Goal: Task Accomplishment & Management: Manage account settings

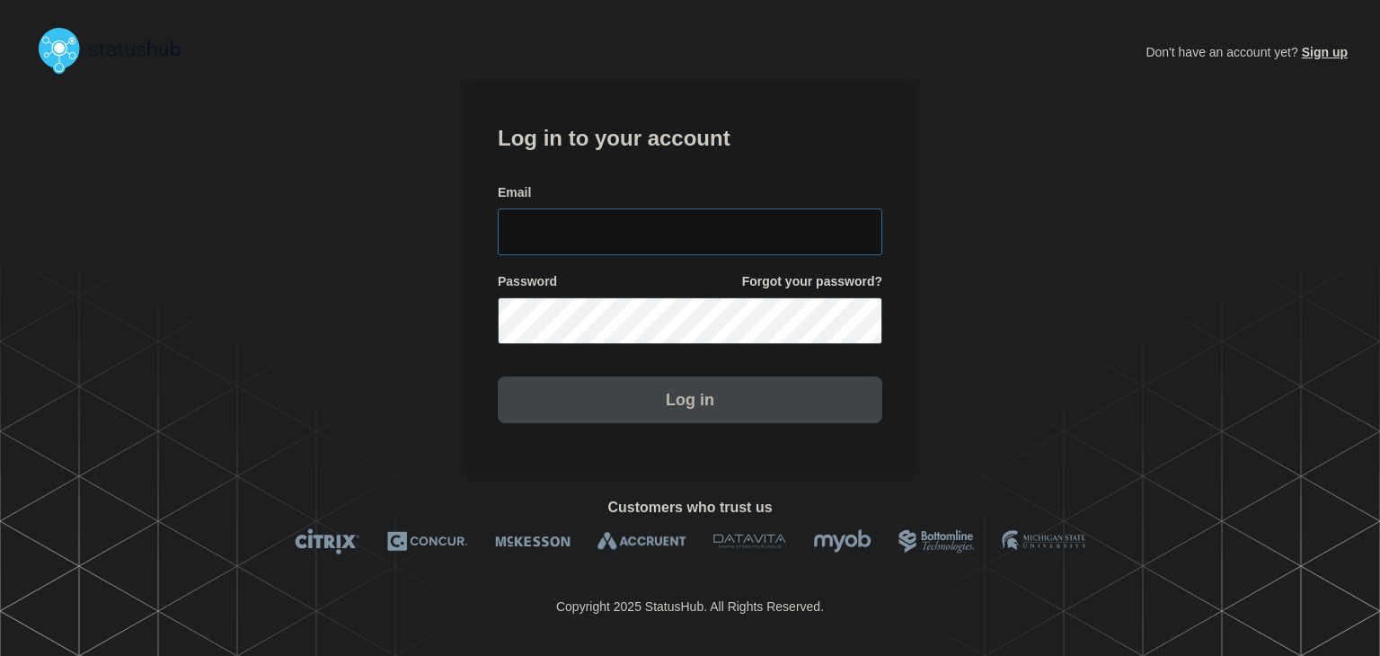
type input "amanda.mckeehan@conexon.us"
click at [693, 384] on button "Log in" at bounding box center [690, 400] width 385 height 47
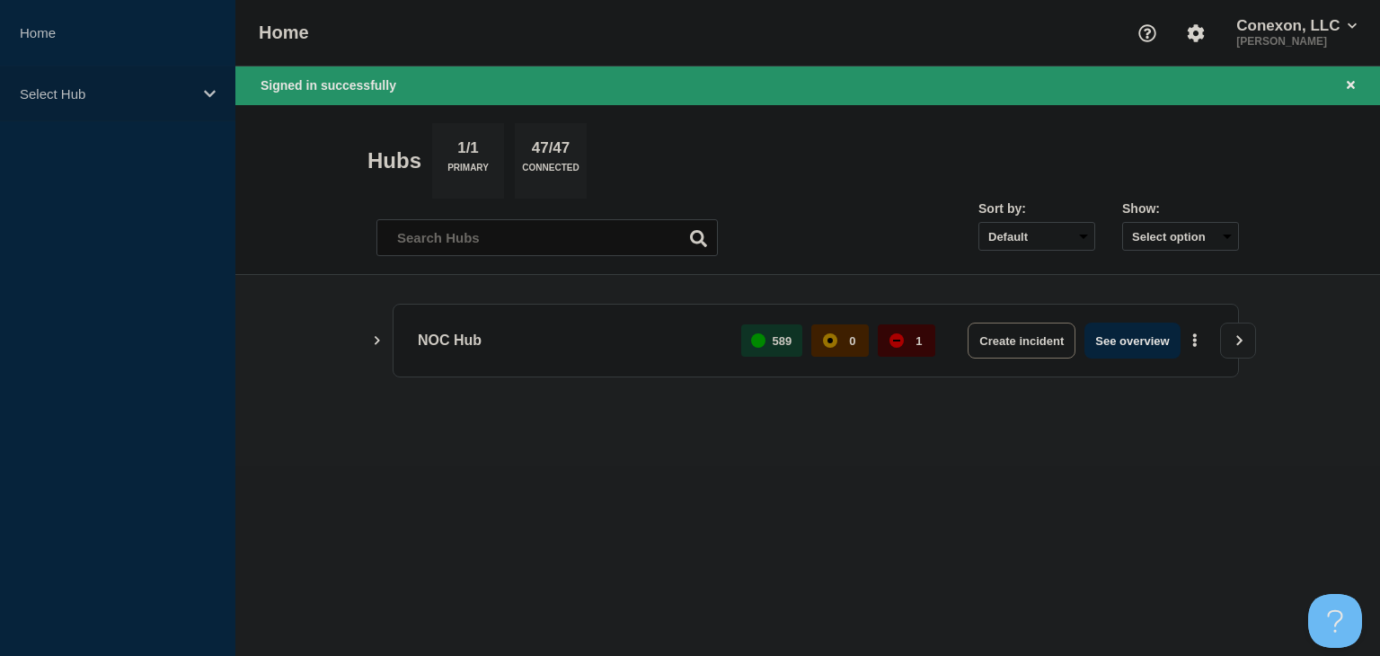
click at [198, 101] on div "Select Hub" at bounding box center [117, 94] width 235 height 55
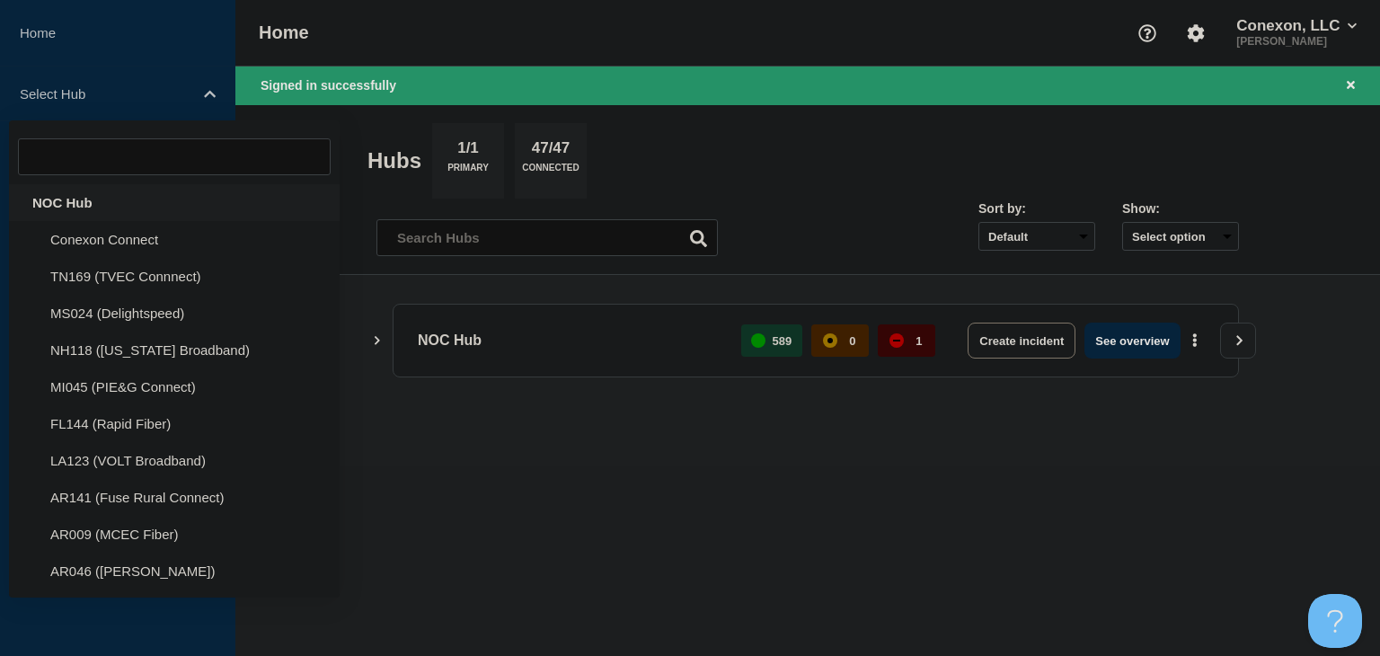
click at [130, 199] on div "NOC Hub" at bounding box center [174, 202] width 331 height 37
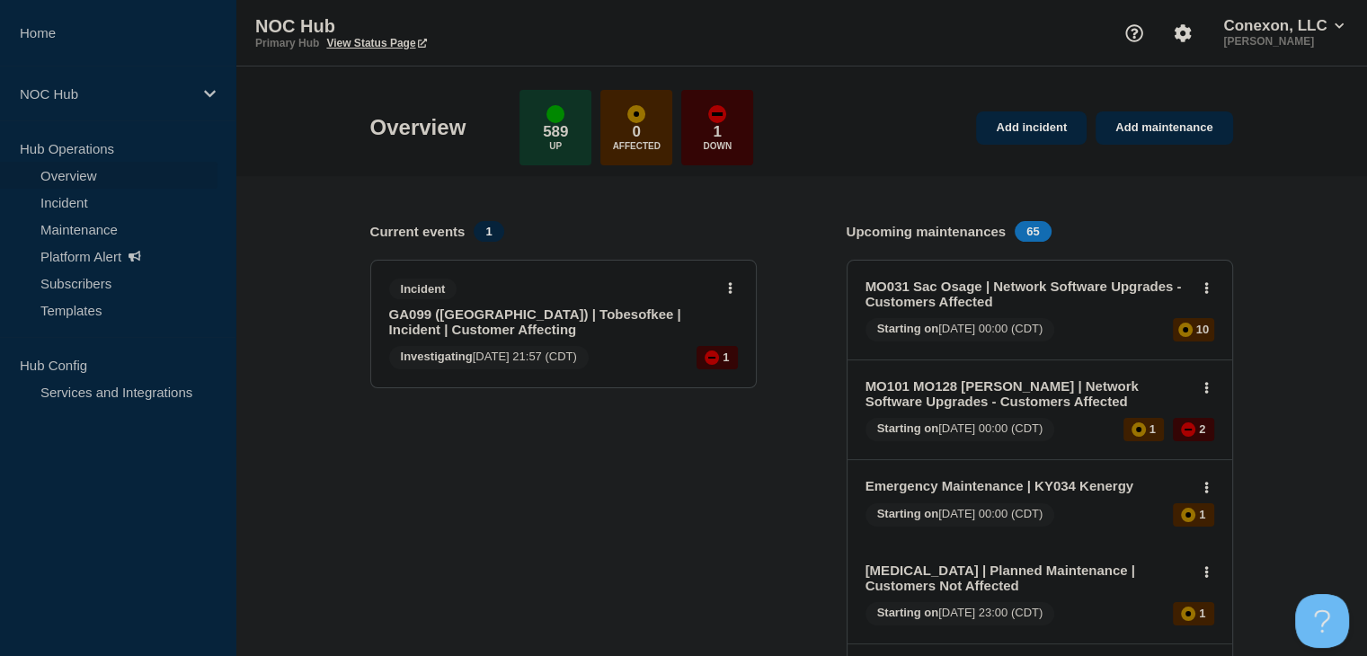
click at [80, 205] on link "Incident" at bounding box center [109, 202] width 218 height 27
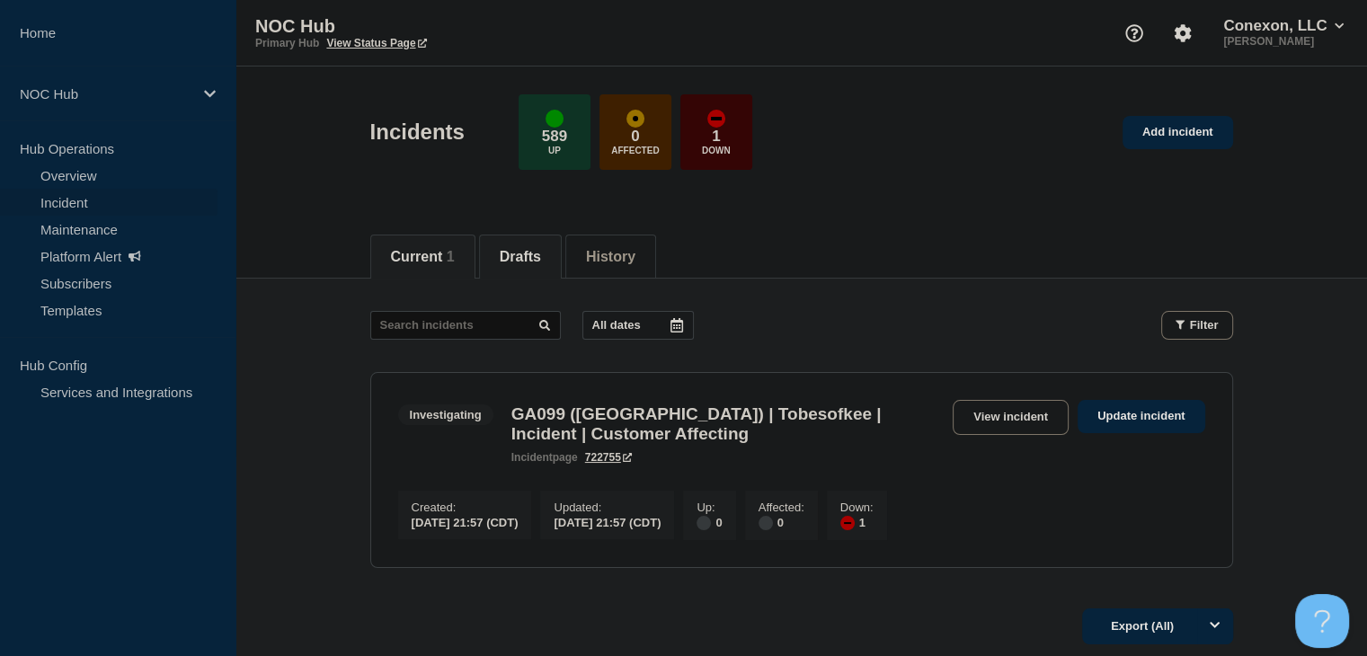
click at [528, 260] on button "Drafts" at bounding box center [520, 257] width 41 height 16
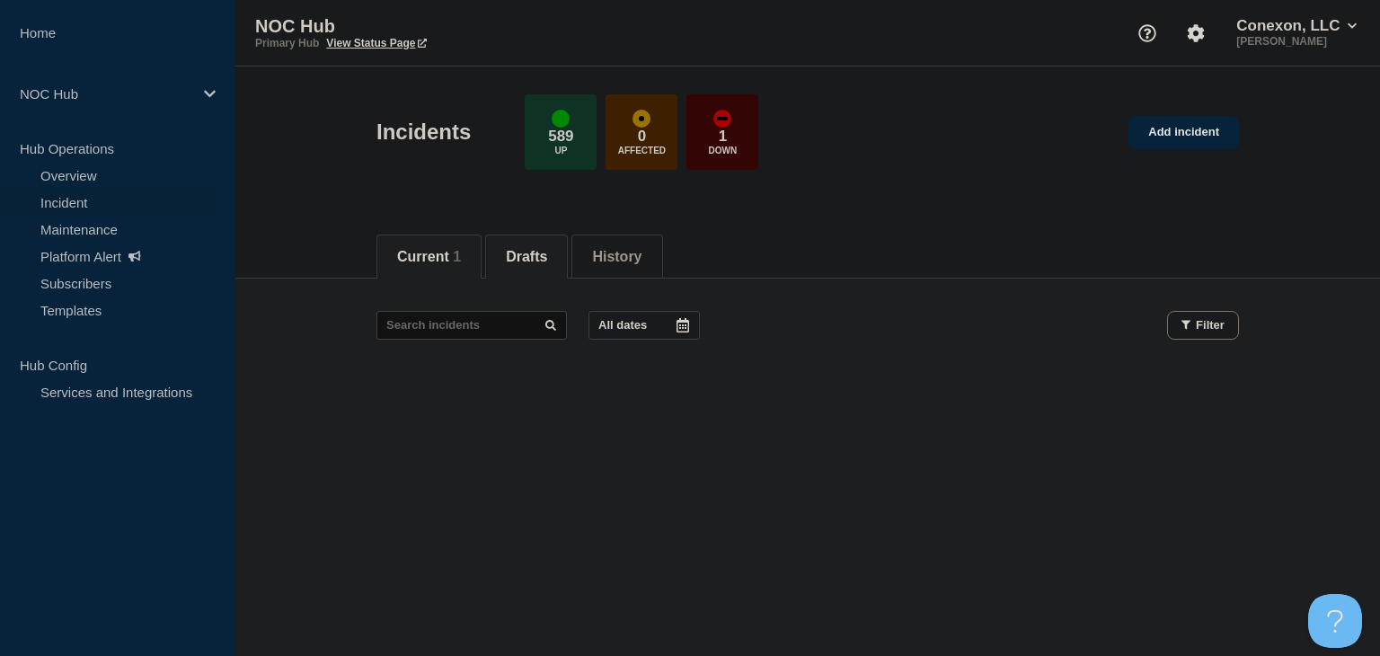
click at [404, 253] on button "Current 1" at bounding box center [429, 257] width 64 height 16
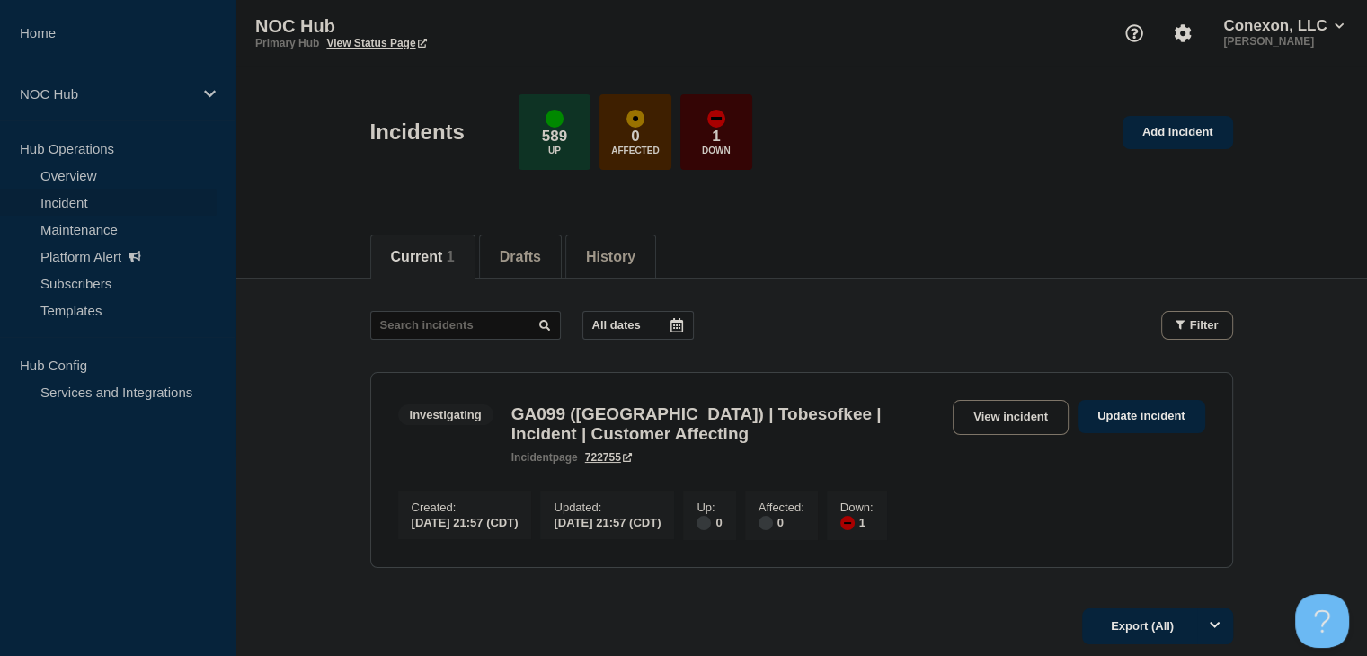
drag, startPoint x: 983, startPoint y: 407, endPoint x: 911, endPoint y: 446, distance: 81.6
click at [983, 407] on link "View incident" at bounding box center [1011, 417] width 116 height 35
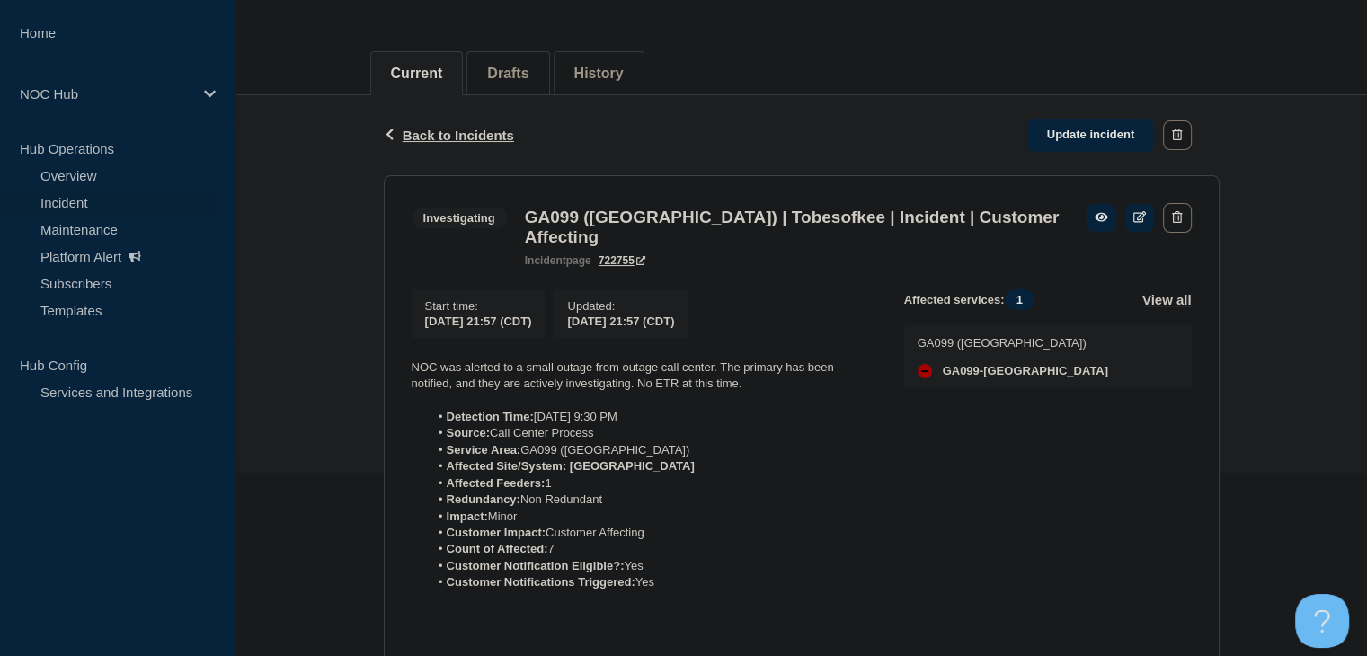
scroll to position [360, 0]
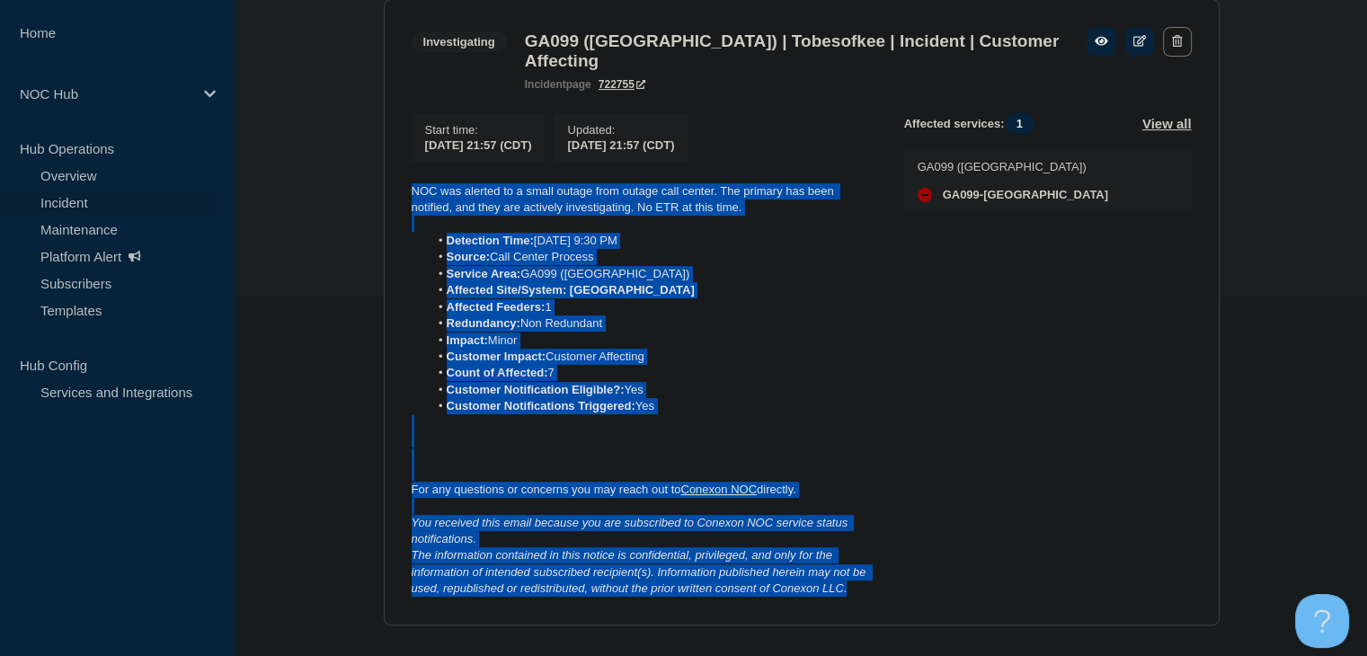
drag, startPoint x: 863, startPoint y: 608, endPoint x: 390, endPoint y: 205, distance: 621.6
click at [390, 205] on section "Investigating GA099 (Southern Rivers) | Tobesofkee | Incident | Customer Affect…" at bounding box center [802, 312] width 836 height 626
copy div "NOC was alerted to a small outage from outage call center. The primary has been…"
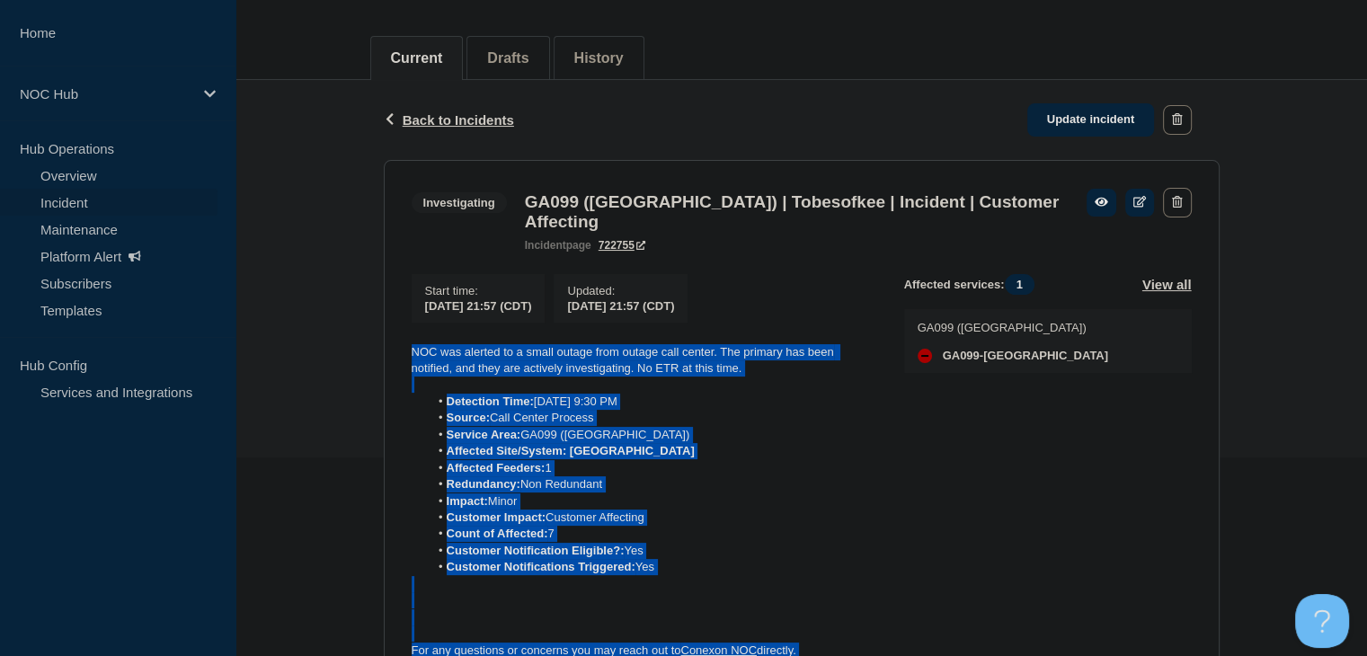
scroll to position [0, 0]
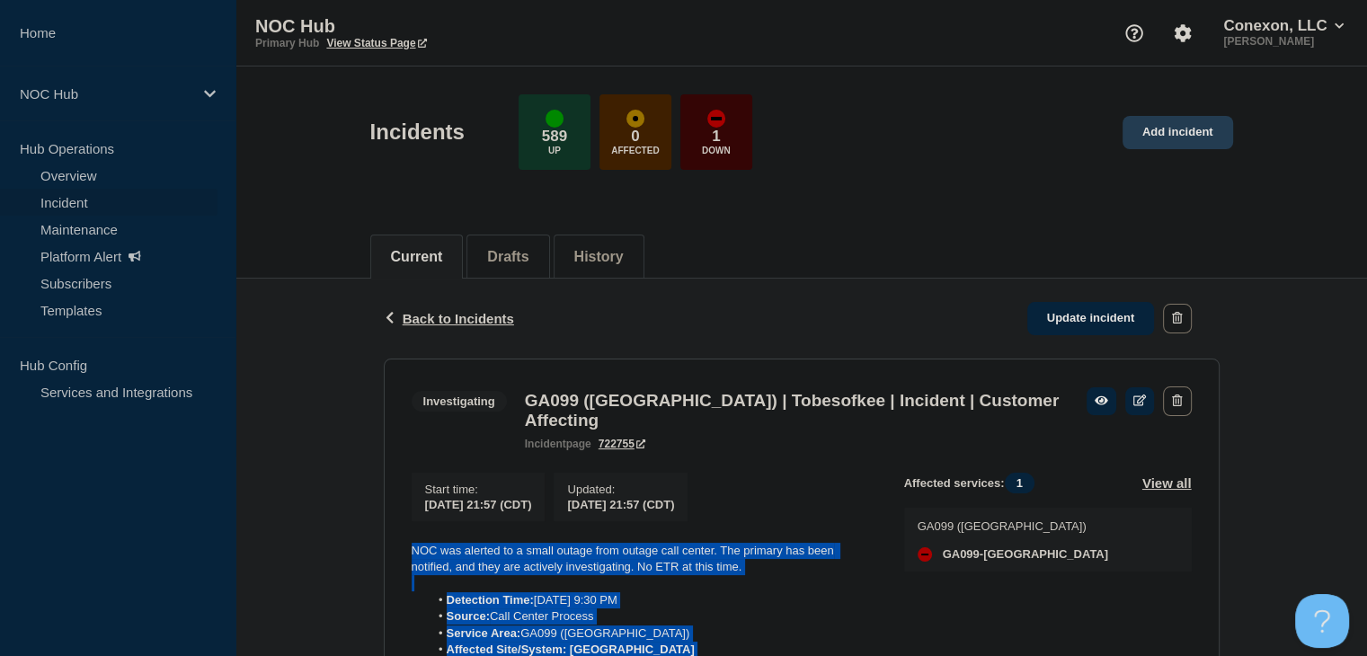
click at [1212, 145] on link "Add incident" at bounding box center [1178, 132] width 111 height 33
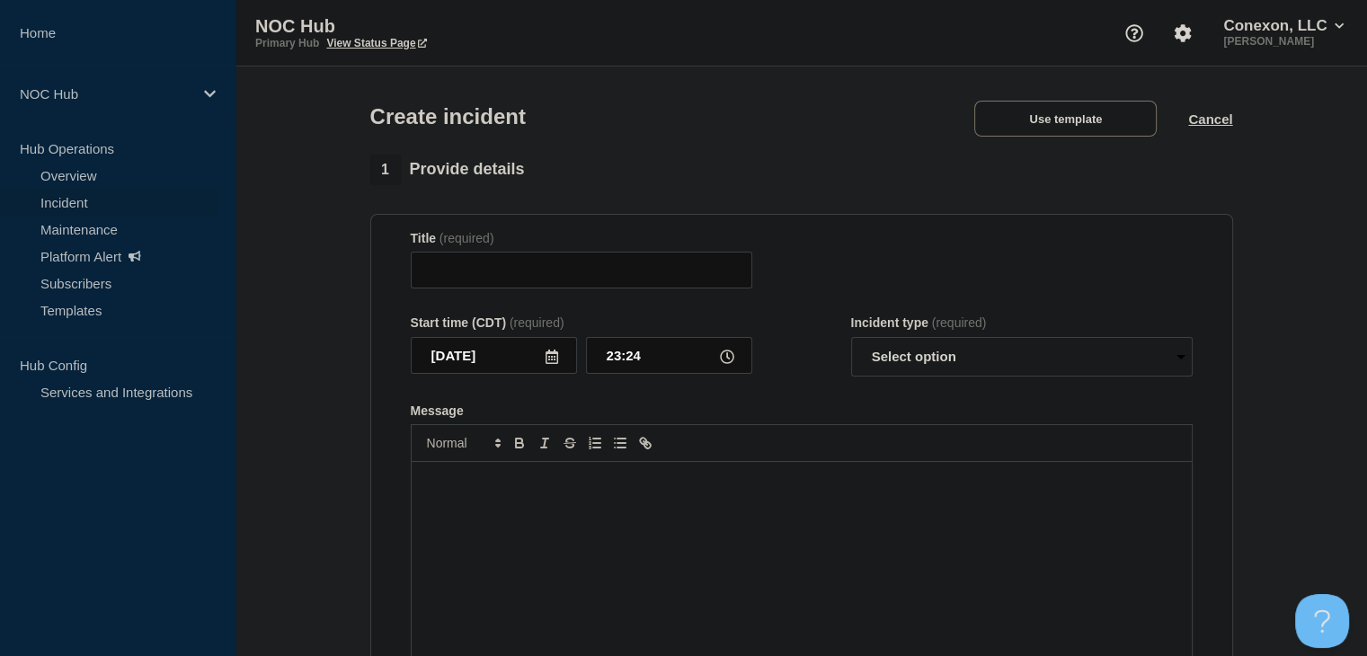
click at [565, 558] on div "Message" at bounding box center [802, 570] width 780 height 216
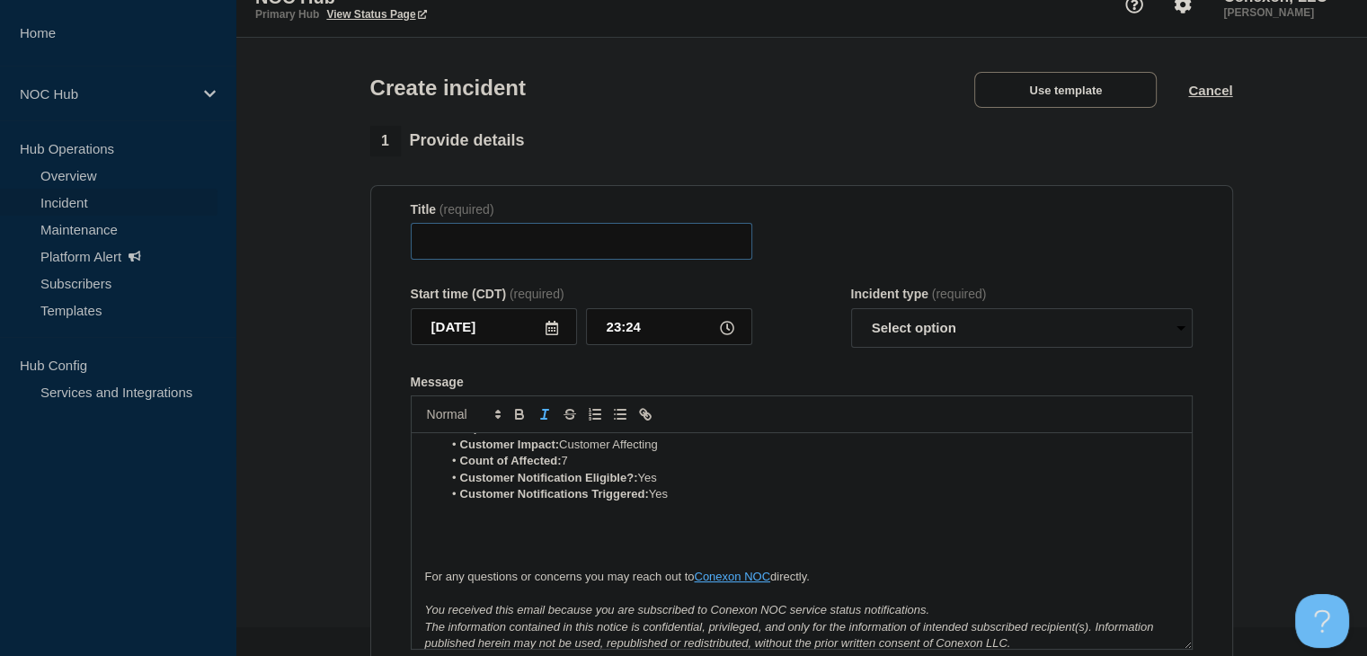
click at [515, 245] on input "Title" at bounding box center [582, 241] width 342 height 37
paste input "NH118 ([US_STATE]) | Incident | Non-Customer Affecting"
type input "NH118 ([US_STATE]) | Incident | Non-Customer Affecting"
click at [924, 338] on select "Select option Investigating Identified Monitoring" at bounding box center [1022, 328] width 342 height 40
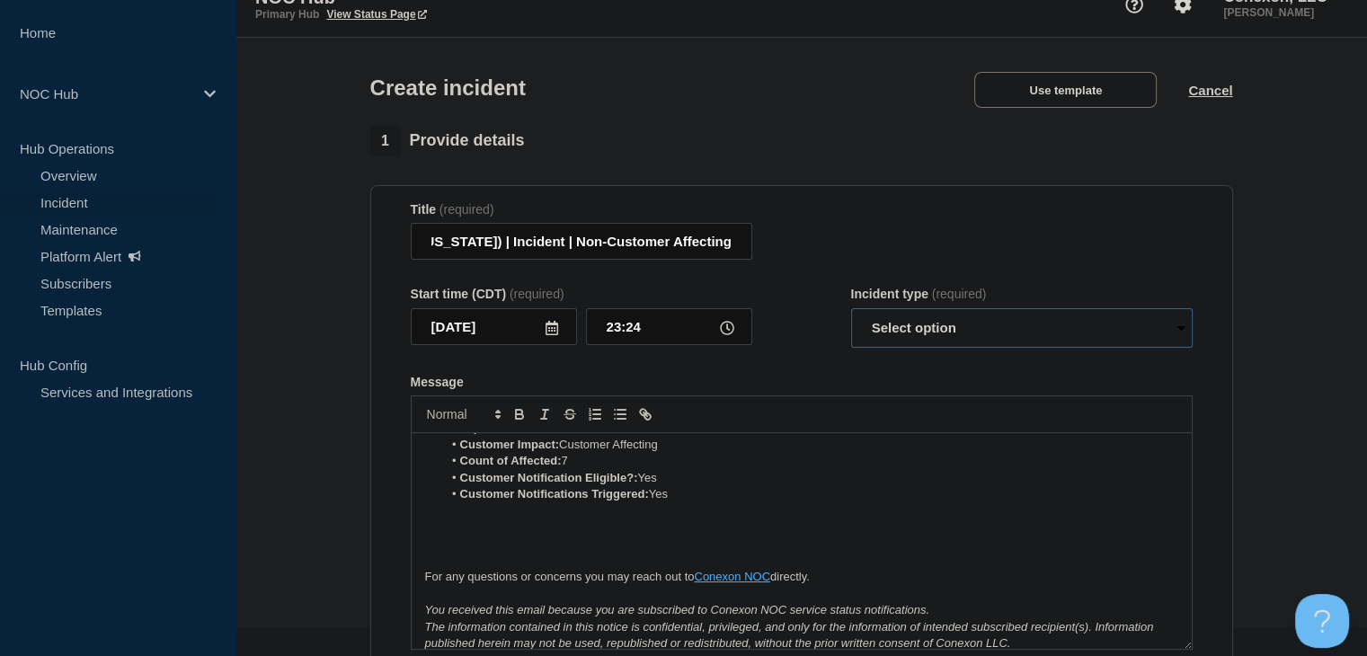
scroll to position [0, 0]
select select "investigating"
click at [851, 314] on select "Select option Investigating Identified Monitoring" at bounding box center [1022, 328] width 342 height 40
click at [821, 377] on form "Title (required) NH118 (New Hampshire) | Incident | Non-Customer Affecting Star…" at bounding box center [802, 426] width 782 height 448
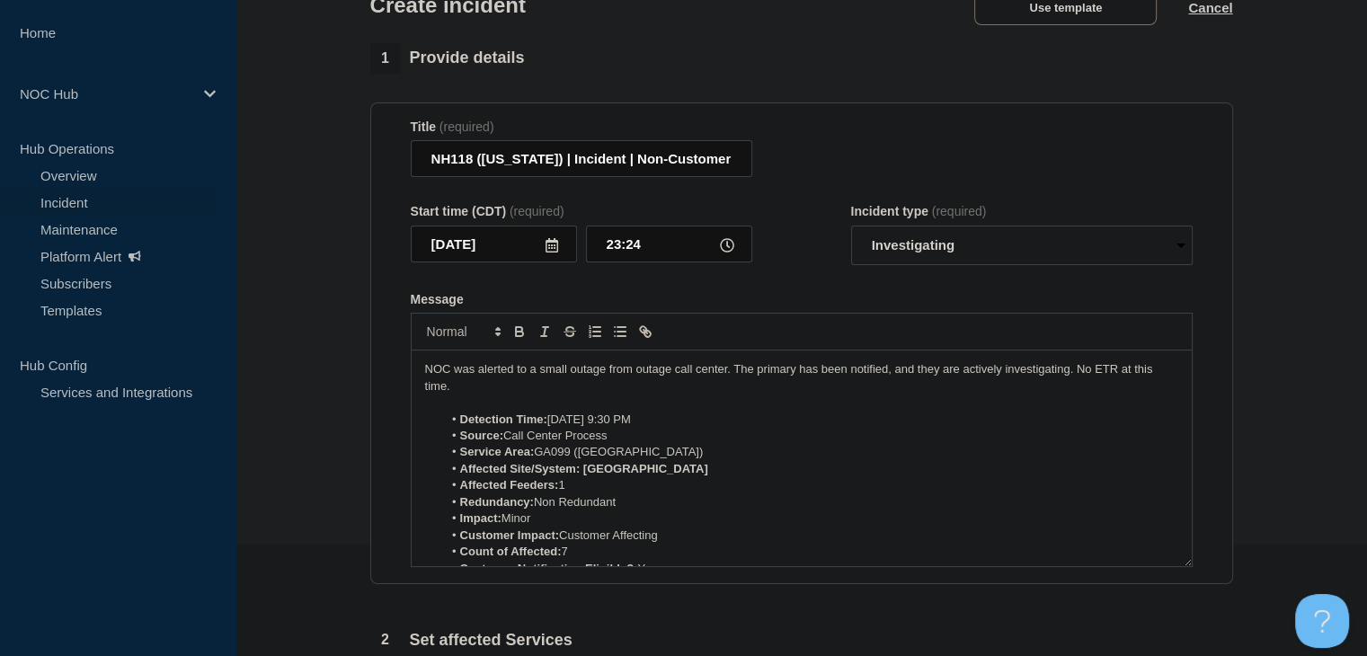
scroll to position [209, 0]
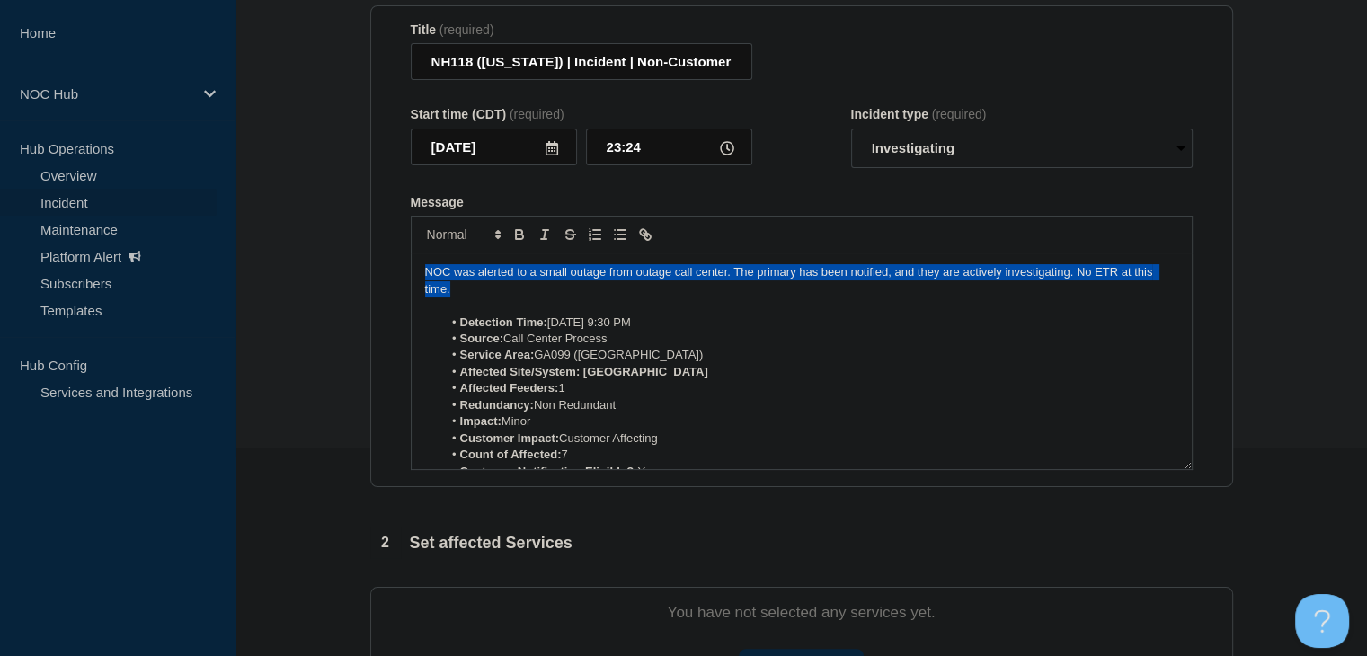
drag, startPoint x: 457, startPoint y: 294, endPoint x: 405, endPoint y: 262, distance: 61.4
click at [405, 262] on section "Title (required) NH118 (New Hampshire) | Incident | Non-Customer Affecting Star…" at bounding box center [801, 246] width 863 height 483
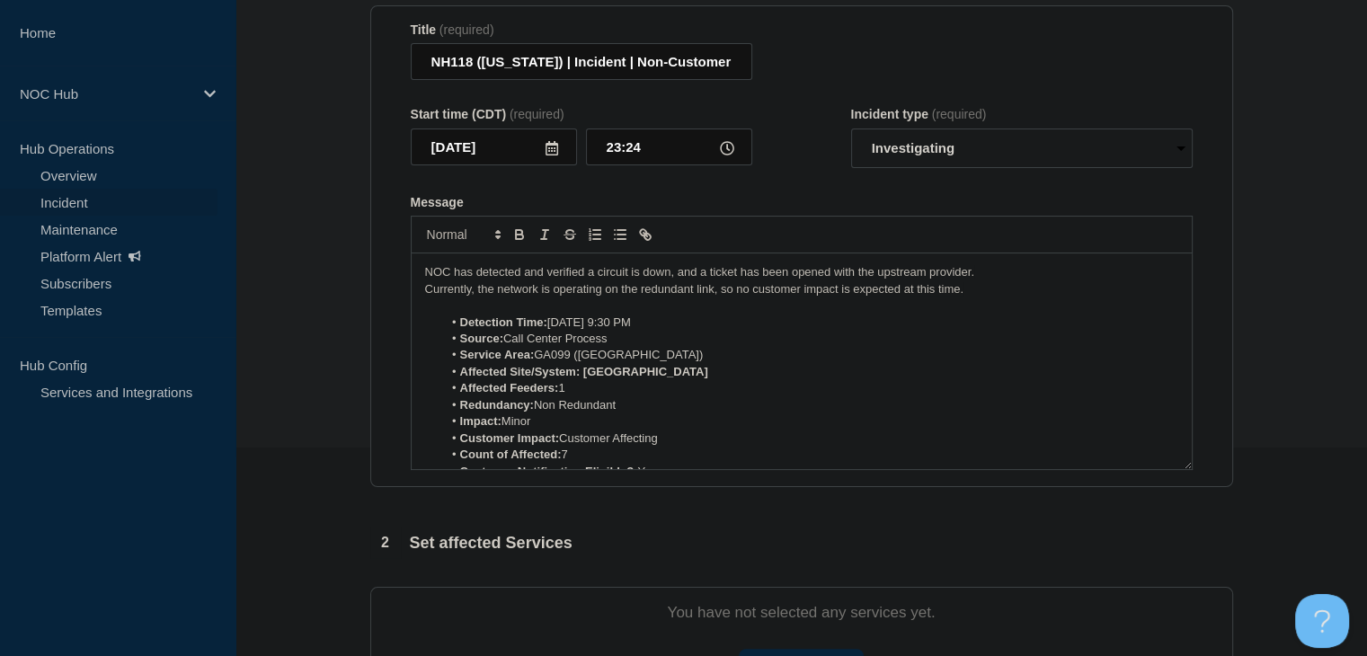
click at [590, 330] on li "Detection Time: Today 9:30 PM" at bounding box center [810, 323] width 736 height 16
drag, startPoint x: 688, startPoint y: 360, endPoint x: 542, endPoint y: 360, distance: 146.5
click at [542, 360] on li "Service Area: GA099 (Southern Rivers)" at bounding box center [810, 355] width 736 height 16
click at [676, 363] on li "Service Area: GA099 (Southern Rivers)" at bounding box center [810, 355] width 736 height 16
click at [687, 360] on li "Service Area: GA099 (Southern Rivers)" at bounding box center [810, 355] width 736 height 16
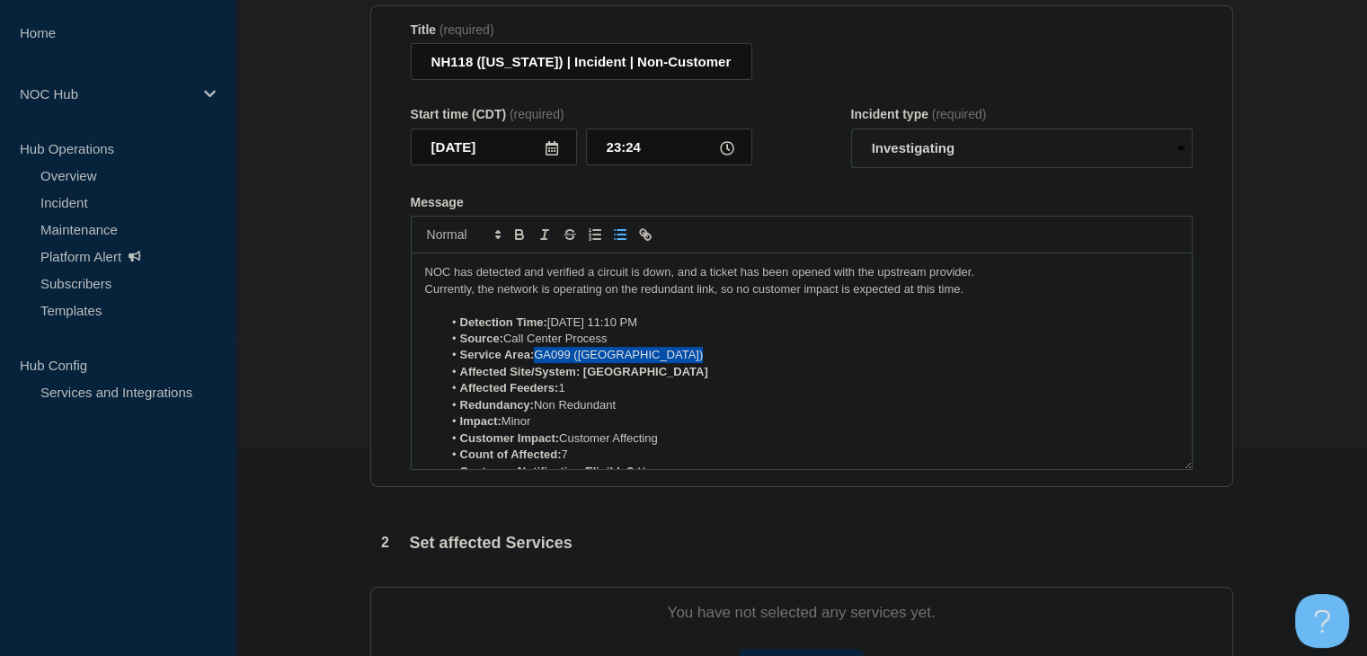
drag, startPoint x: 689, startPoint y: 360, endPoint x: 547, endPoint y: 360, distance: 142.0
click at [547, 360] on li "Service Area: GA099 (Southern Rivers)" at bounding box center [810, 355] width 736 height 16
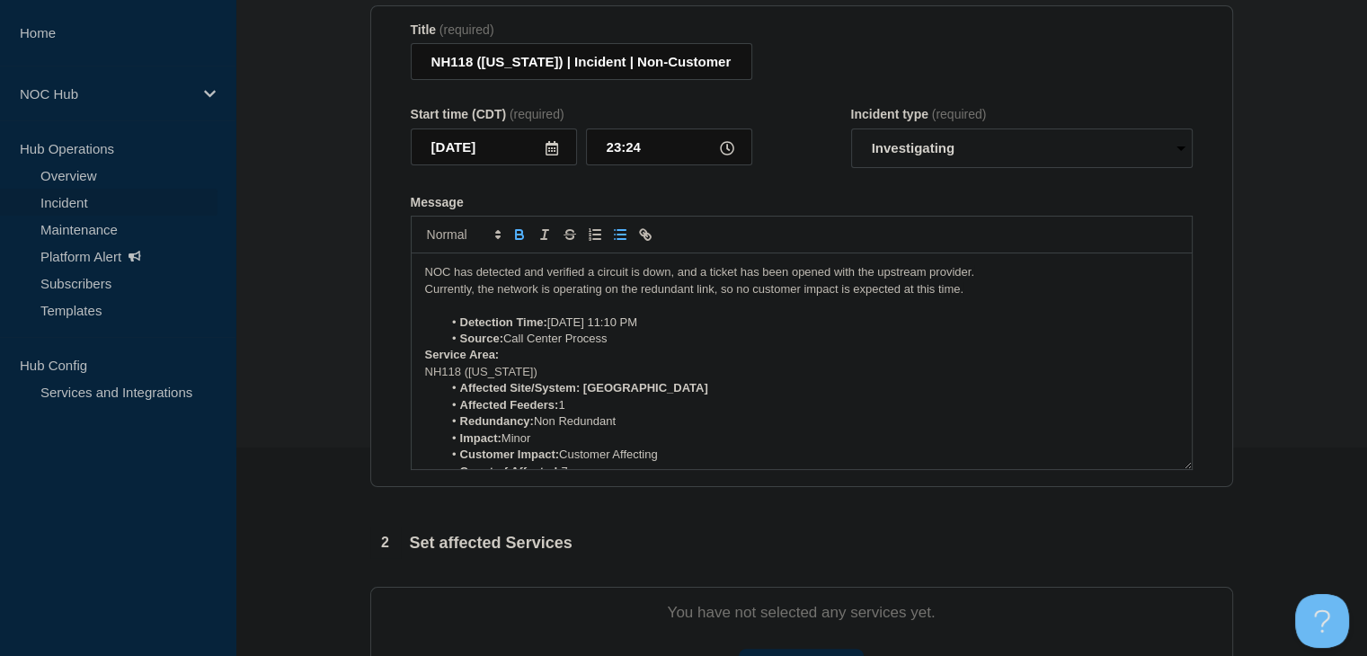
click at [421, 376] on div "NOC has detected and verified a circuit is down, and a ticket has been opened w…" at bounding box center [802, 361] width 780 height 216
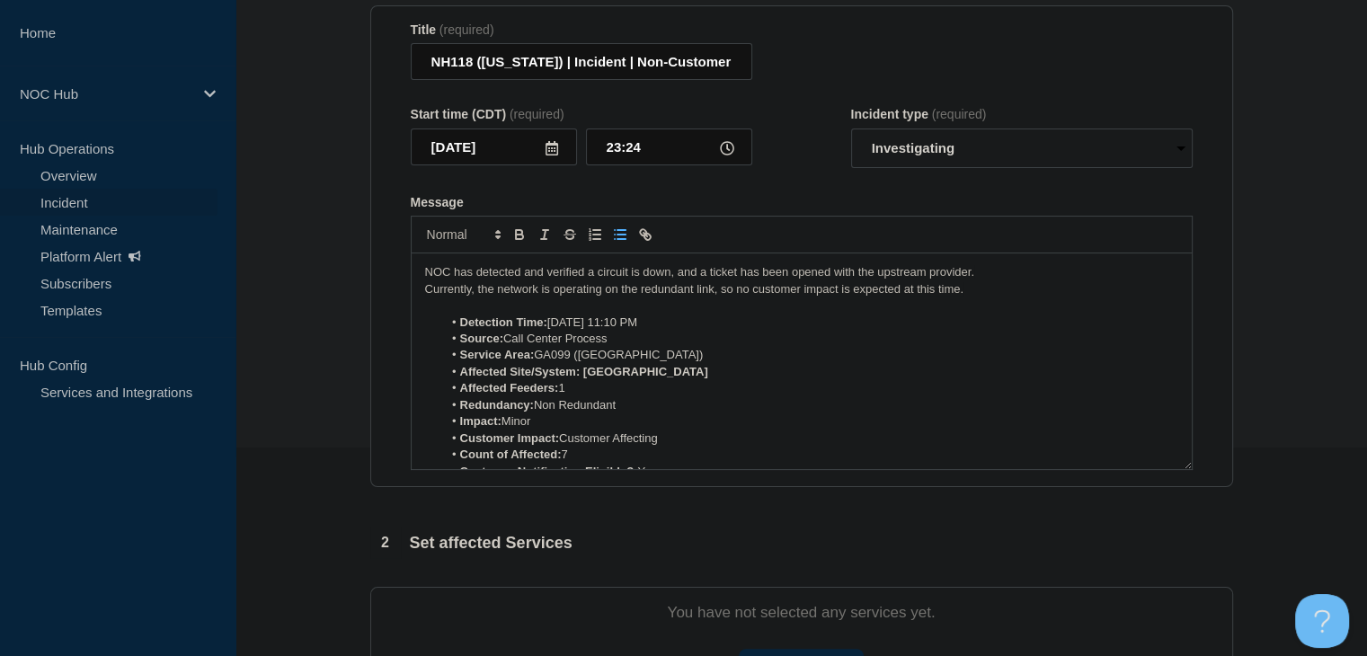
click at [638, 373] on strong "Affected Site/System: Tobesofkee" at bounding box center [584, 371] width 248 height 13
drag, startPoint x: 680, startPoint y: 361, endPoint x: 543, endPoint y: 364, distance: 137.5
click at [543, 363] on li "Service Area: GA099 (Southern Rivers)" at bounding box center [810, 355] width 736 height 16
click at [651, 390] on li "Affected Feeders: 1" at bounding box center [810, 388] width 736 height 16
click at [663, 376] on li "Affected Site/System: Tobesofkee" at bounding box center [810, 372] width 736 height 16
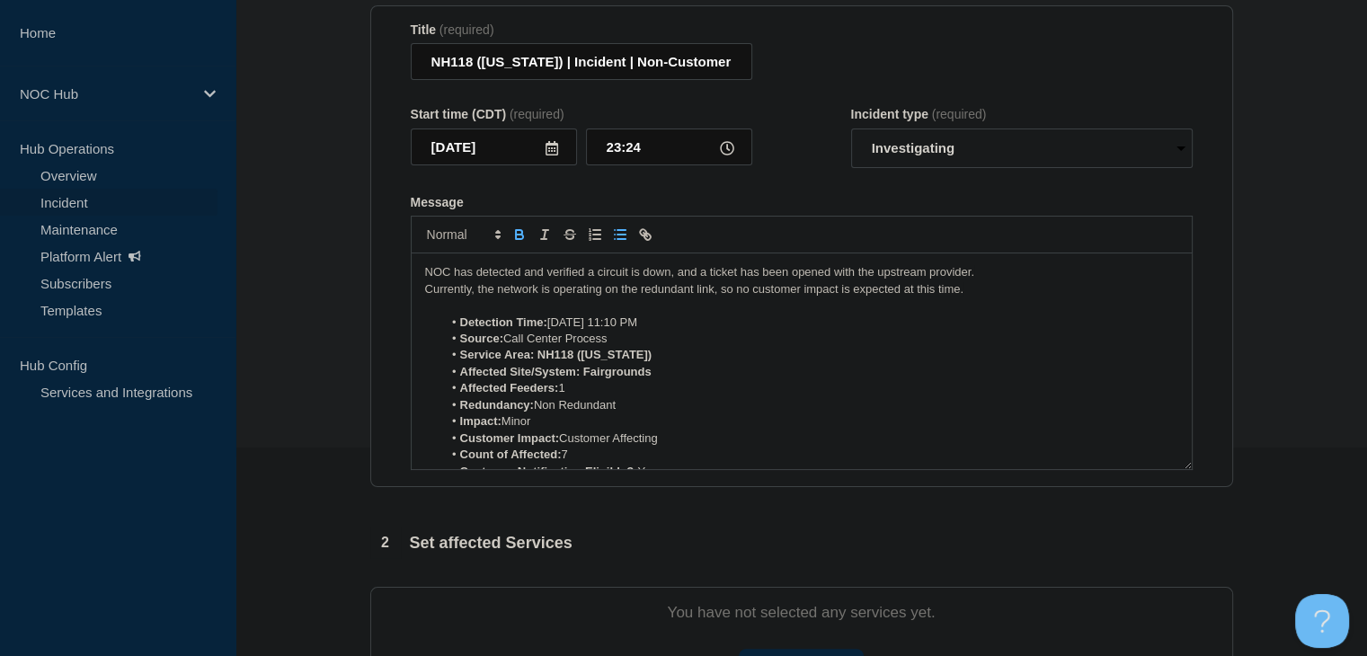
click at [629, 396] on li "Affected Feeders: 1" at bounding box center [810, 388] width 736 height 16
drag, startPoint x: 633, startPoint y: 413, endPoint x: 534, endPoint y: 414, distance: 98.9
click at [534, 413] on li "Redundancy: Non Redundant" at bounding box center [810, 405] width 736 height 16
drag, startPoint x: 723, startPoint y: 420, endPoint x: 550, endPoint y: 409, distance: 172.9
click at [550, 409] on ol "Detection Time: Today 11:10 PM Source: Call Center Process Service Area: NH118 …" at bounding box center [801, 406] width 753 height 182
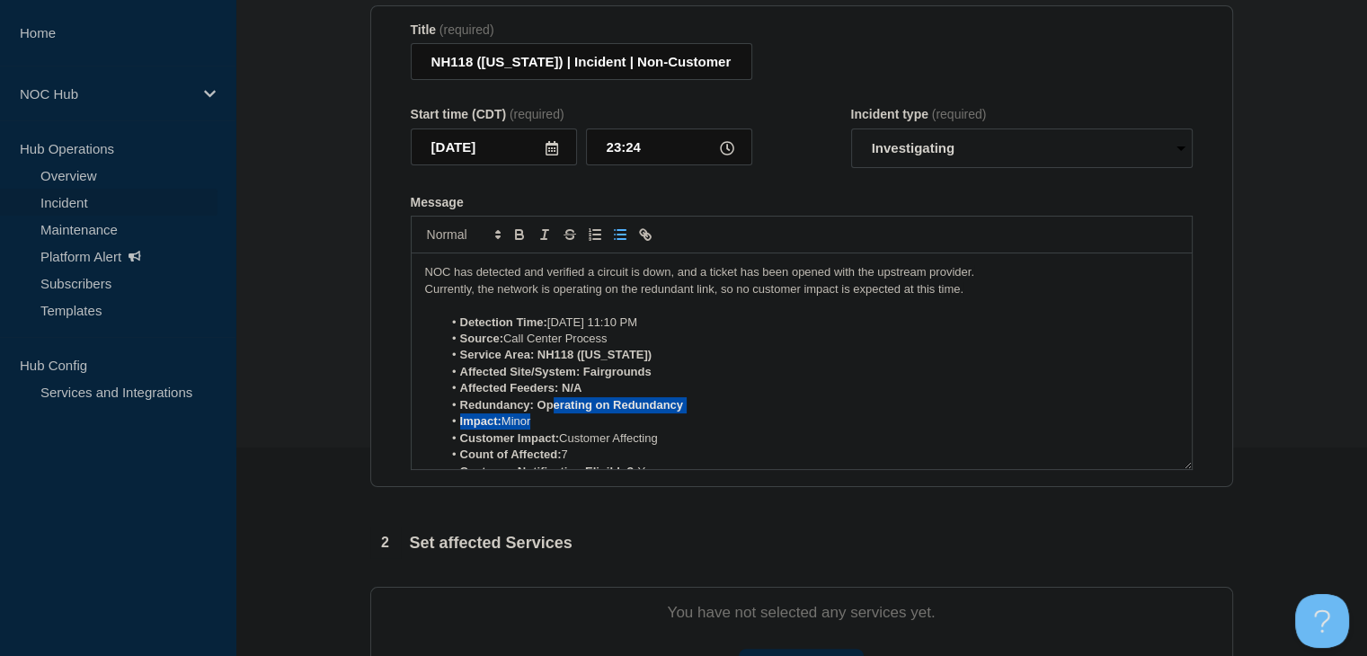
click at [555, 408] on strong "Redundancy: Operating on Redundancy" at bounding box center [571, 404] width 223 height 13
drag, startPoint x: 676, startPoint y: 445, endPoint x: 564, endPoint y: 446, distance: 111.5
click at [564, 446] on li "Customer Impact: Customer Affecting" at bounding box center [810, 439] width 736 height 16
drag, startPoint x: 684, startPoint y: 366, endPoint x: 534, endPoint y: 361, distance: 150.2
click at [534, 361] on li "Service Area: NH118 (New Hampshire)" at bounding box center [810, 355] width 736 height 16
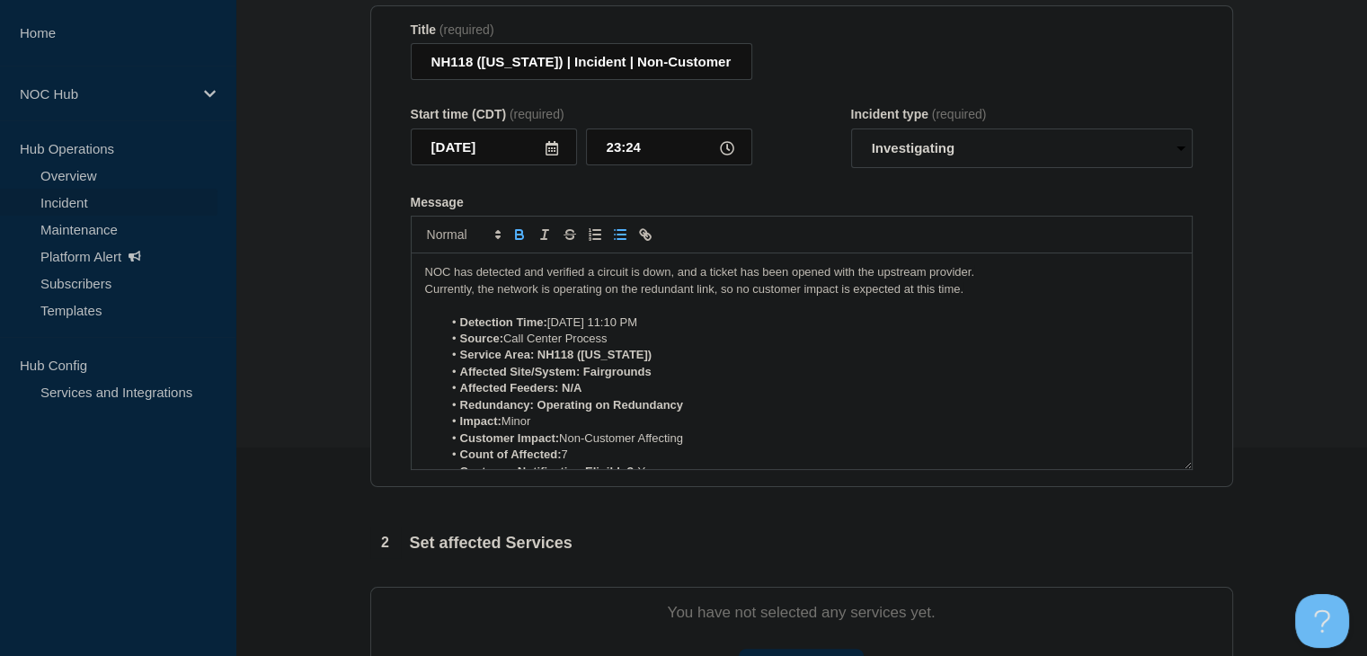
click at [534, 361] on strong "Service Area: NH118 (New Hampshire)" at bounding box center [556, 354] width 192 height 13
drag, startPoint x: 697, startPoint y: 365, endPoint x: 531, endPoint y: 358, distance: 166.4
click at [531, 358] on li "Service Area: NH118 (New Hampshire)" at bounding box center [810, 355] width 736 height 16
click at [532, 358] on strong "Service Area: NH118 (New Hampshire)" at bounding box center [556, 354] width 192 height 13
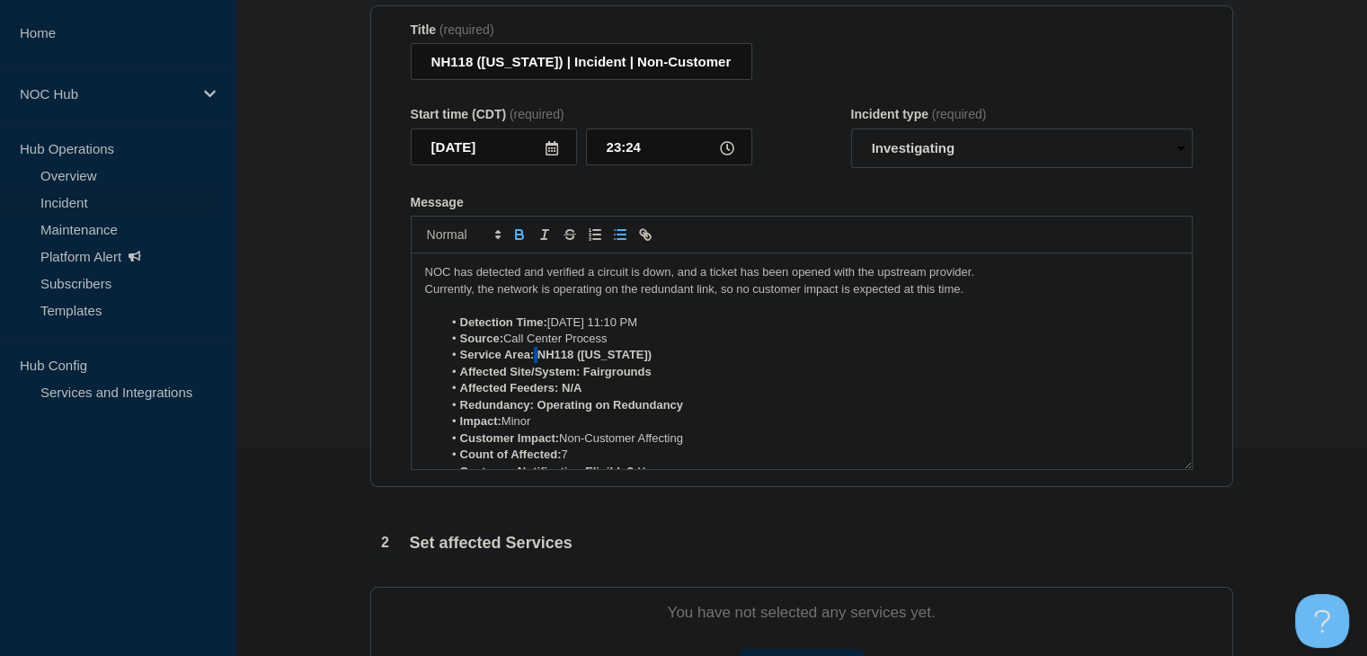
drag, startPoint x: 533, startPoint y: 360, endPoint x: 670, endPoint y: 361, distance: 136.6
click at [653, 361] on strong "Service Area: NH118 (New Hampshire)" at bounding box center [556, 354] width 192 height 13
click at [524, 242] on icon "Toggle bold text" at bounding box center [519, 234] width 16 height 16
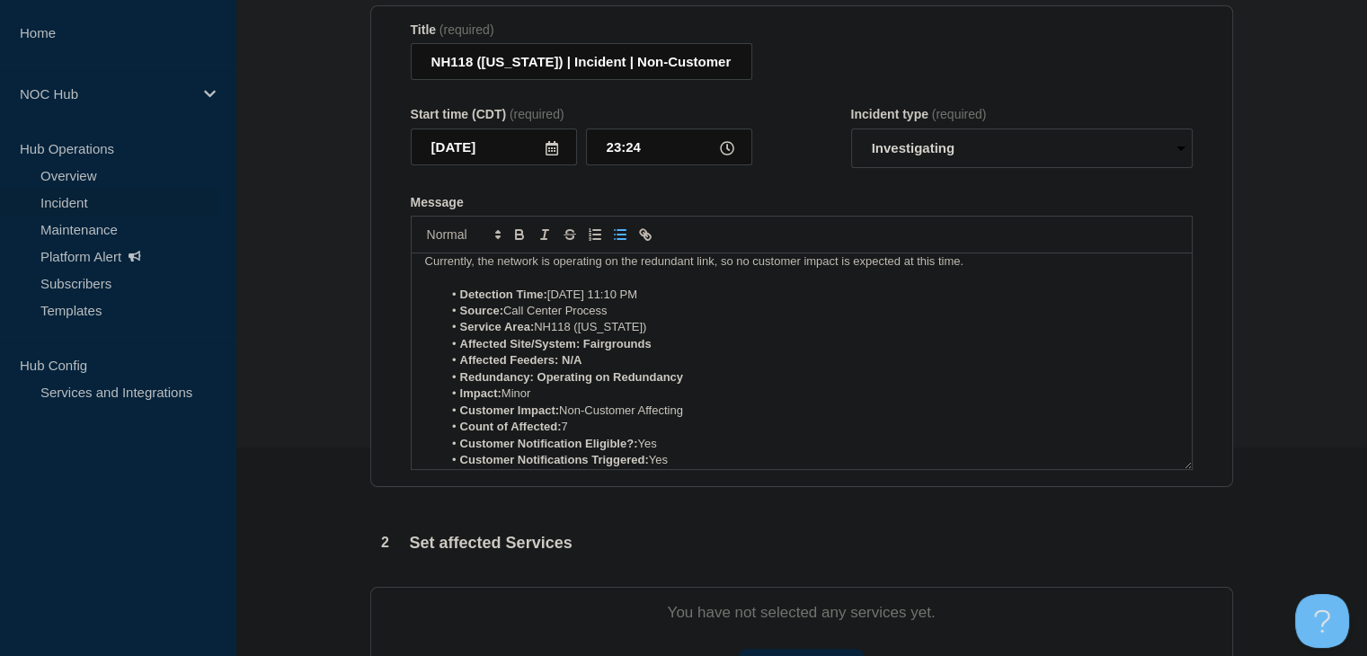
scroll to position [0, 0]
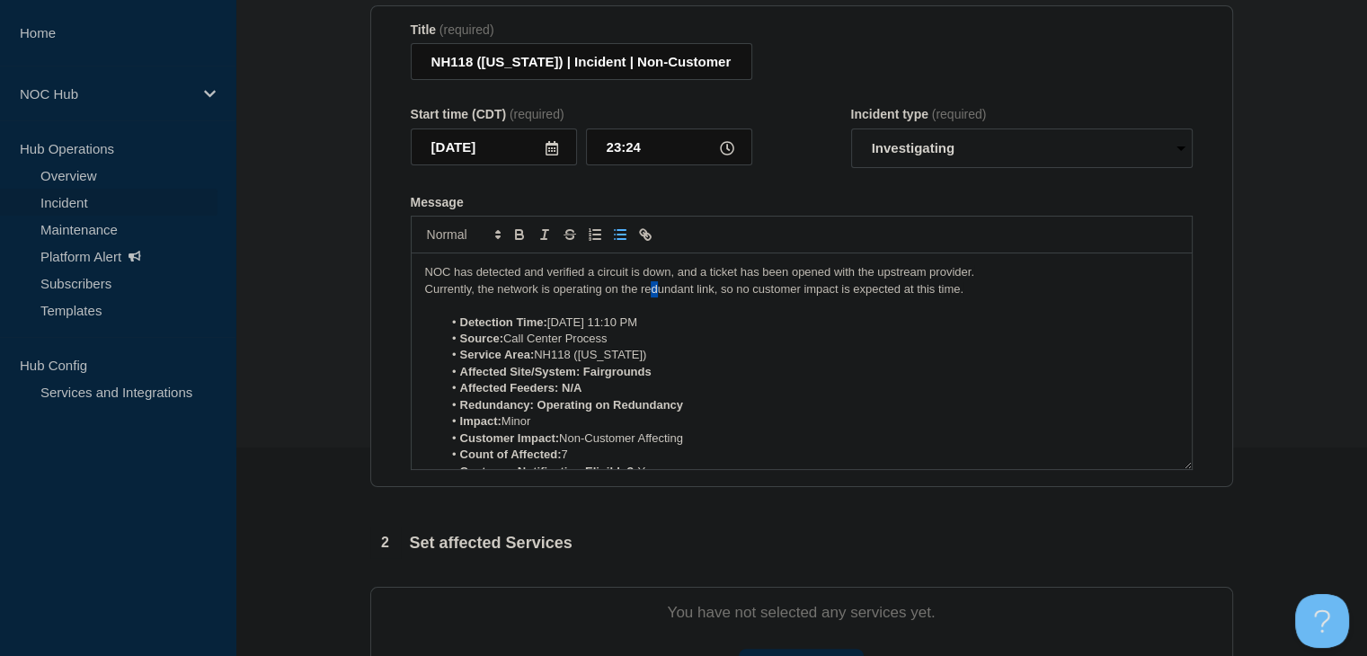
click at [651, 289] on div "NOC has detected and verified a circuit is down, and a ticket has been opened w…" at bounding box center [802, 361] width 780 height 216
drag, startPoint x: 661, startPoint y: 378, endPoint x: 582, endPoint y: 378, distance: 79.1
click at [582, 378] on li "Affected Site/System: Fairgrounds" at bounding box center [810, 372] width 736 height 16
click at [525, 240] on icon "Toggle bold text" at bounding box center [519, 234] width 16 height 16
drag, startPoint x: 693, startPoint y: 412, endPoint x: 537, endPoint y: 407, distance: 156.4
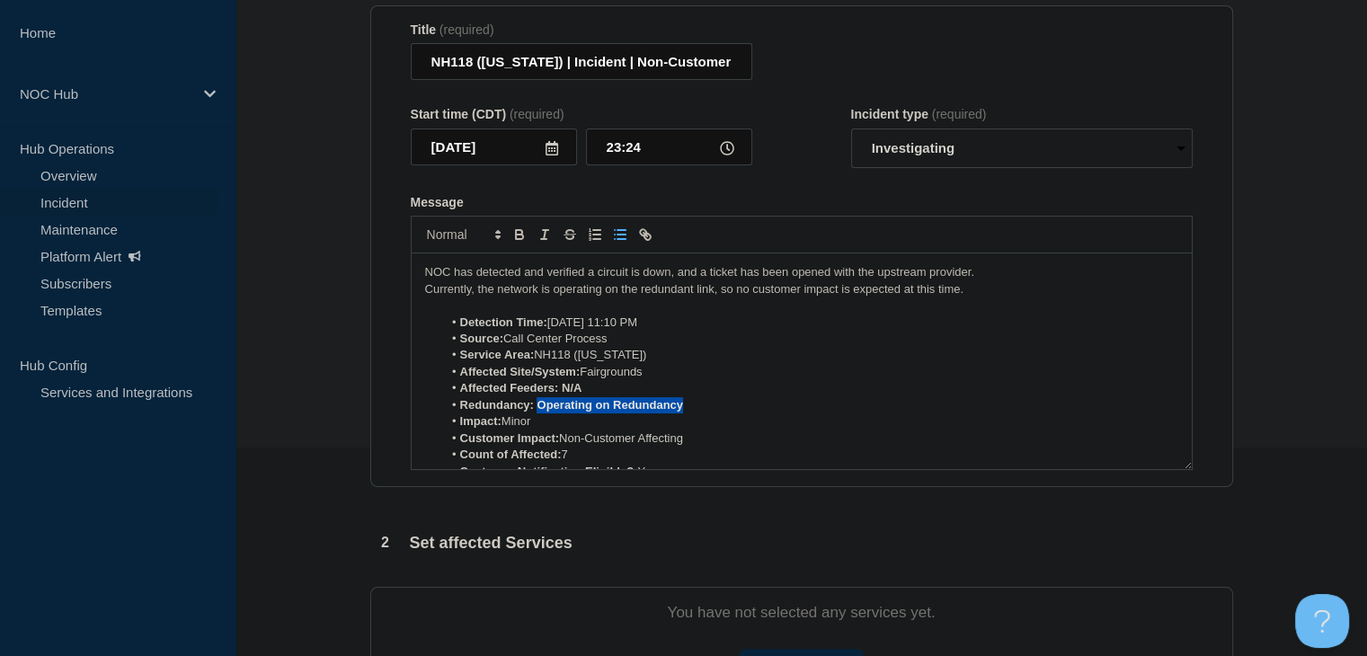
click at [537, 407] on li "Redundancy: Operating on Redundancy" at bounding box center [810, 405] width 736 height 16
click at [519, 238] on icon "Toggle bold text" at bounding box center [519, 234] width 16 height 16
drag, startPoint x: 593, startPoint y: 404, endPoint x: 564, endPoint y: 401, distance: 28.9
click at [564, 401] on ol "Detection Time: Today 11:10 PM Source: Call Center Process Service Area: NH118 …" at bounding box center [801, 406] width 753 height 182
drag, startPoint x: 582, startPoint y: 396, endPoint x: 559, endPoint y: 394, distance: 23.5
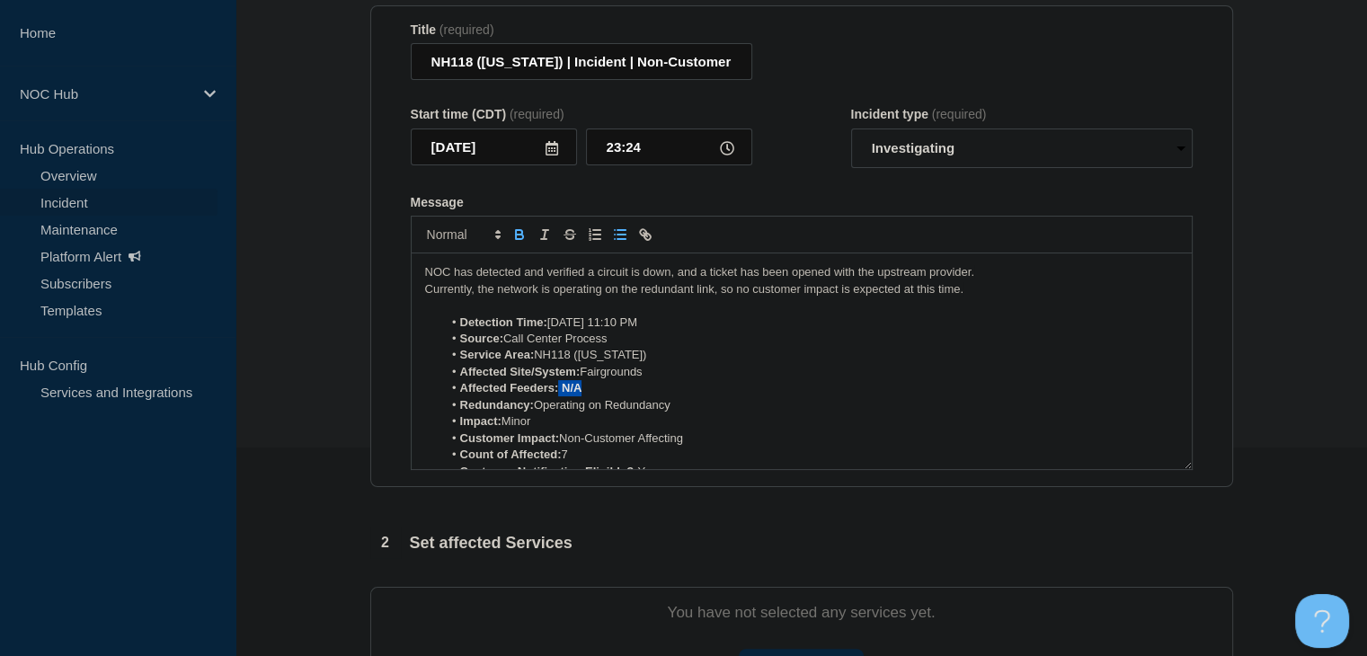
click at [559, 394] on li "Affected Feeders: N/A" at bounding box center [810, 388] width 736 height 16
click at [517, 235] on icon "Toggle bold text" at bounding box center [519, 232] width 6 height 4
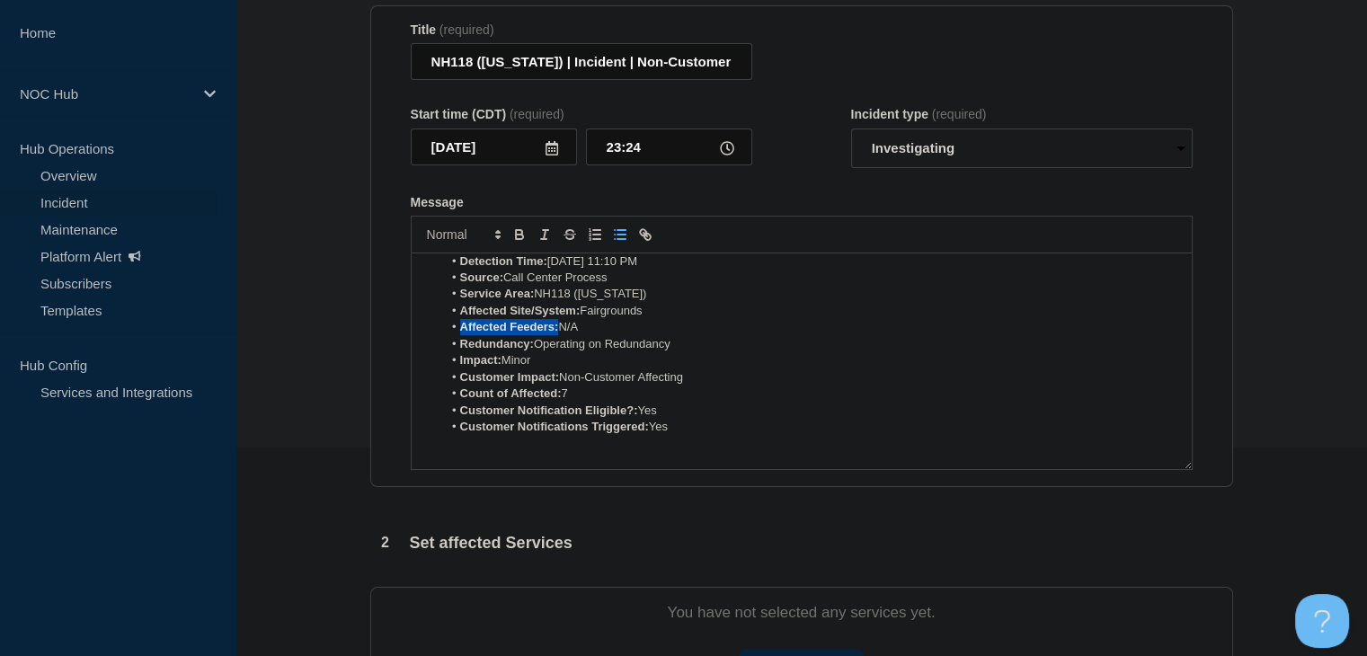
scroll to position [90, 0]
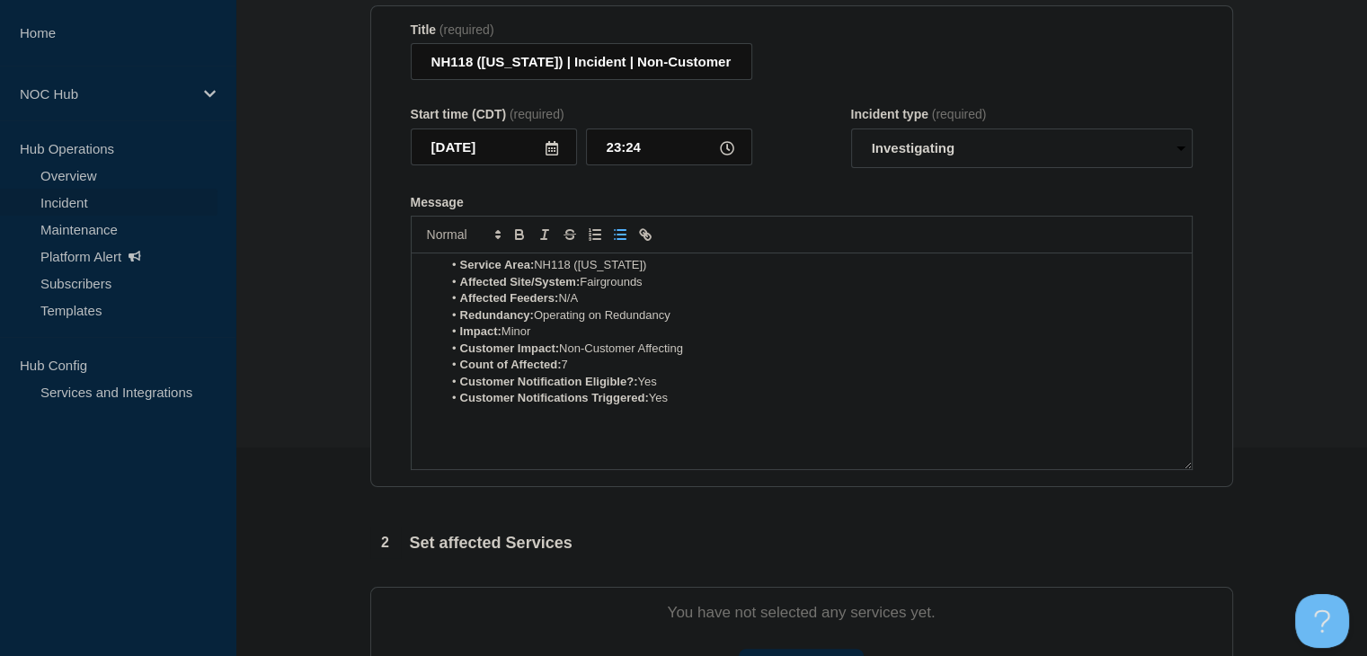
click at [593, 368] on li "Count of Affected: 7" at bounding box center [810, 365] width 736 height 16
drag, startPoint x: 661, startPoint y: 391, endPoint x: 642, endPoint y: 387, distance: 20.1
click at [642, 387] on li "Customer Notification Eligible?: Yes" at bounding box center [810, 382] width 736 height 16
click at [701, 406] on li "Customer Notifications Triggered: Yes" at bounding box center [810, 398] width 736 height 16
drag, startPoint x: 691, startPoint y: 403, endPoint x: 653, endPoint y: 403, distance: 37.7
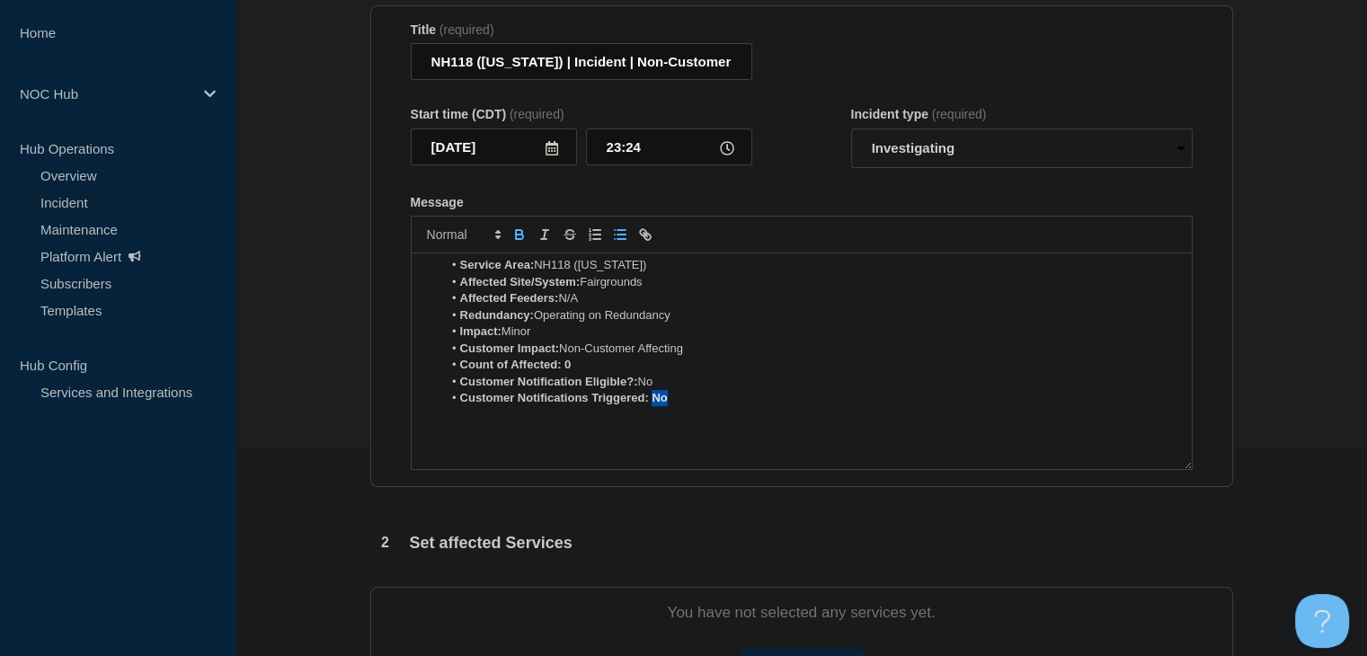
click at [653, 403] on li "Customer Notifications Triggered: No" at bounding box center [810, 398] width 736 height 16
click at [525, 240] on icon "Toggle bold text" at bounding box center [519, 234] width 16 height 16
drag, startPoint x: 583, startPoint y: 373, endPoint x: 561, endPoint y: 368, distance: 22.9
click at [561, 368] on li "Count of Affected: 0" at bounding box center [810, 365] width 736 height 16
click at [519, 239] on icon "Toggle bold text" at bounding box center [519, 237] width 7 height 4
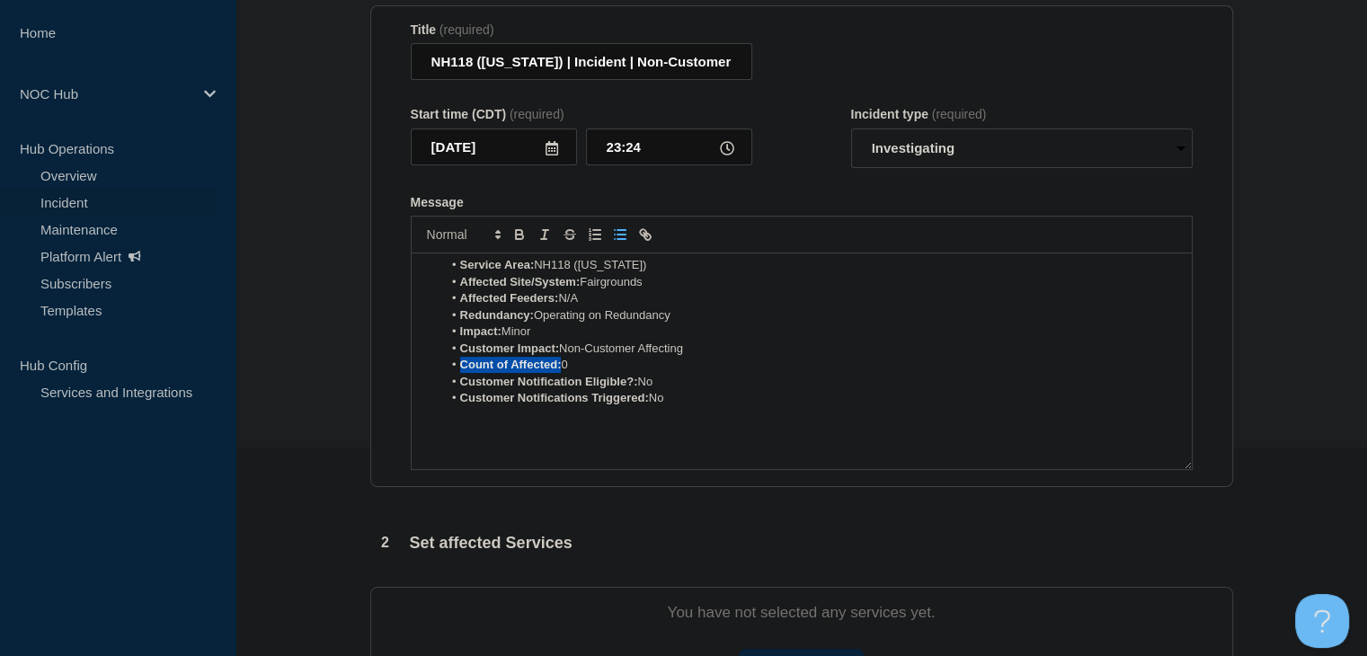
click at [609, 368] on li "Count of Affected: 0" at bounding box center [810, 365] width 736 height 16
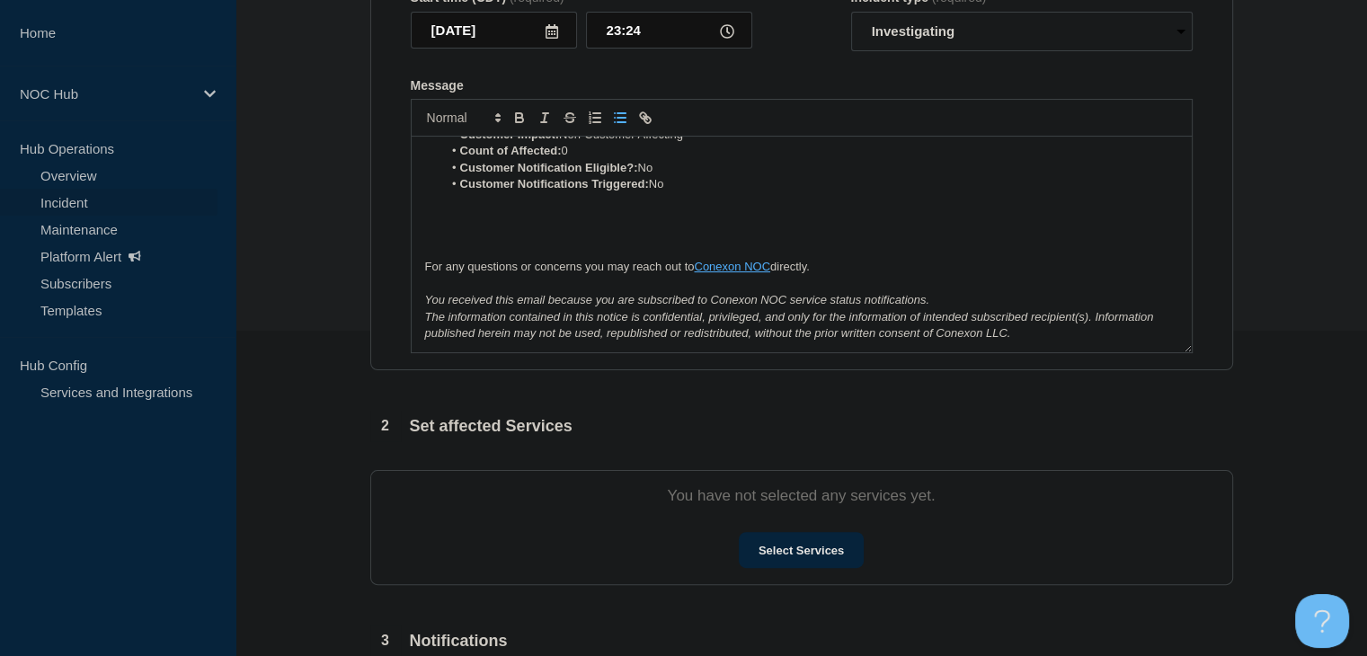
scroll to position [568, 0]
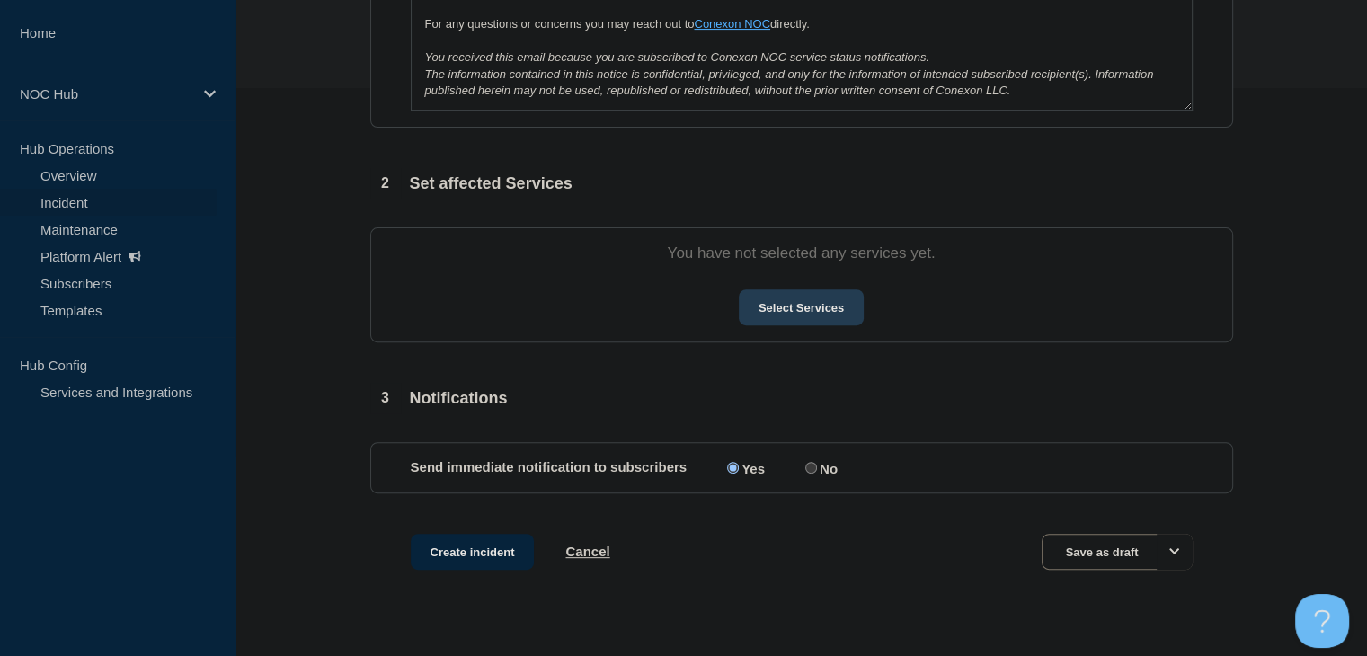
click at [821, 314] on button "Select Services" at bounding box center [801, 307] width 125 height 36
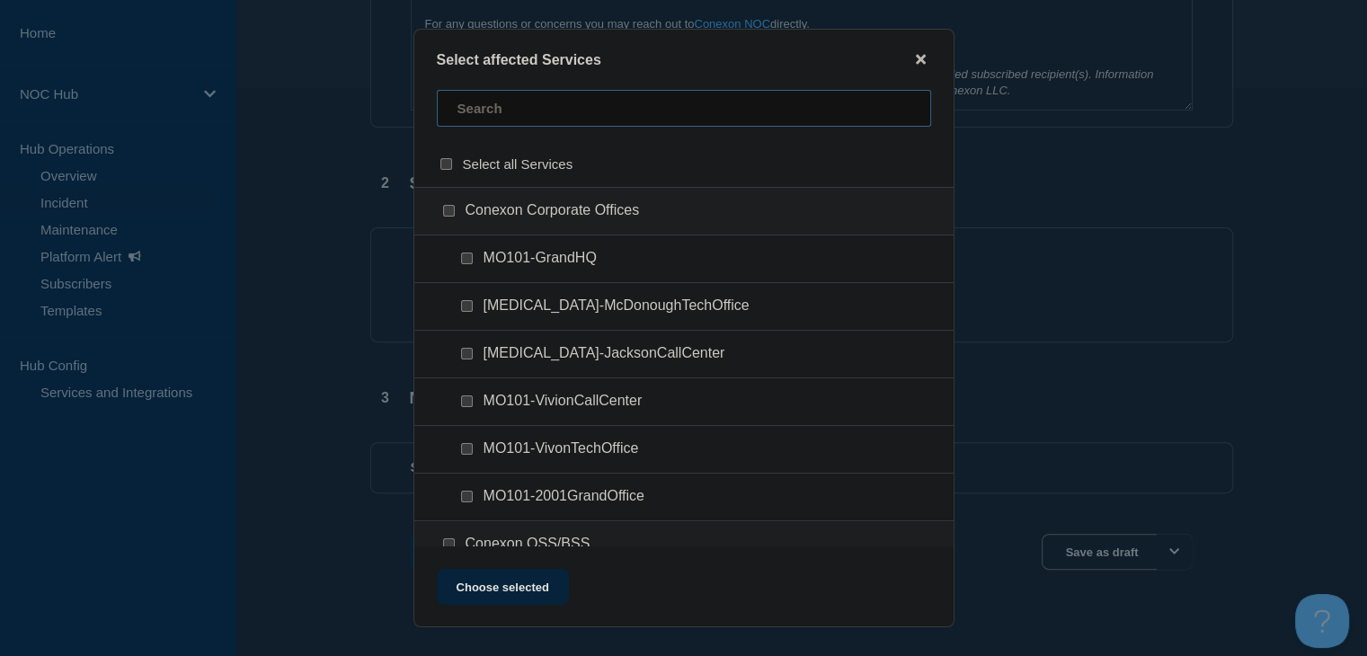
click at [571, 118] on input "text" at bounding box center [684, 108] width 494 height 37
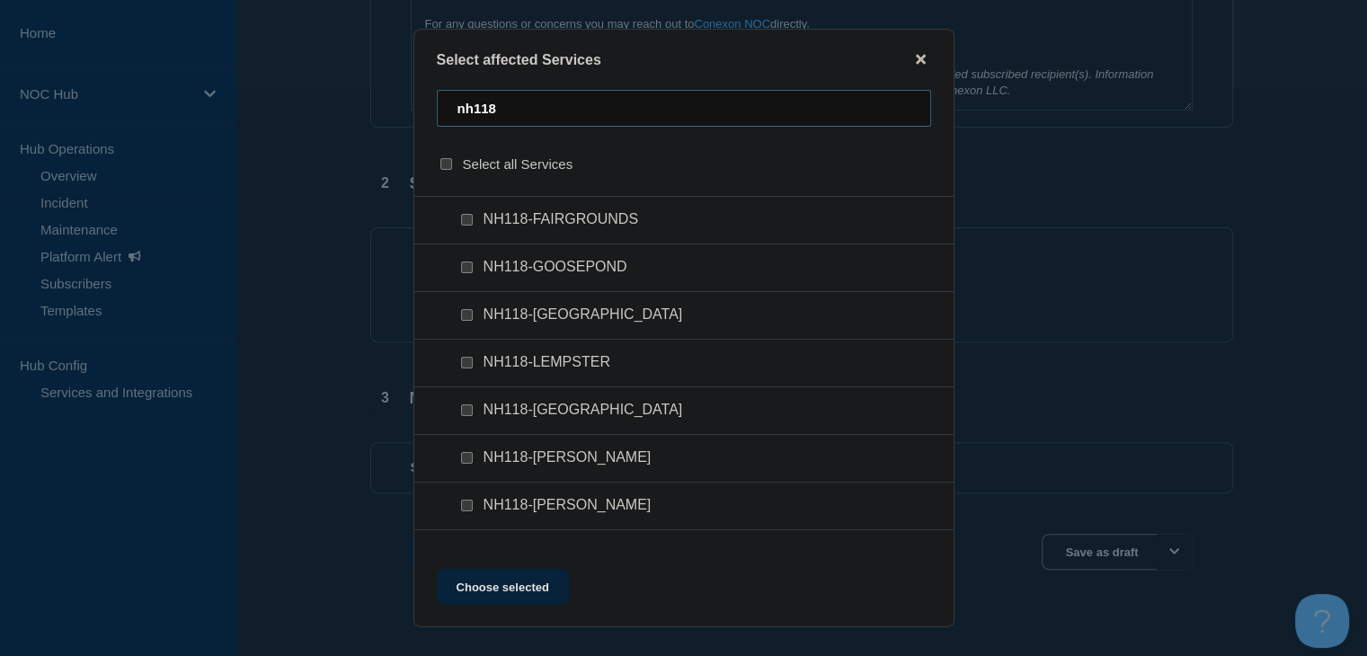
scroll to position [188, 0]
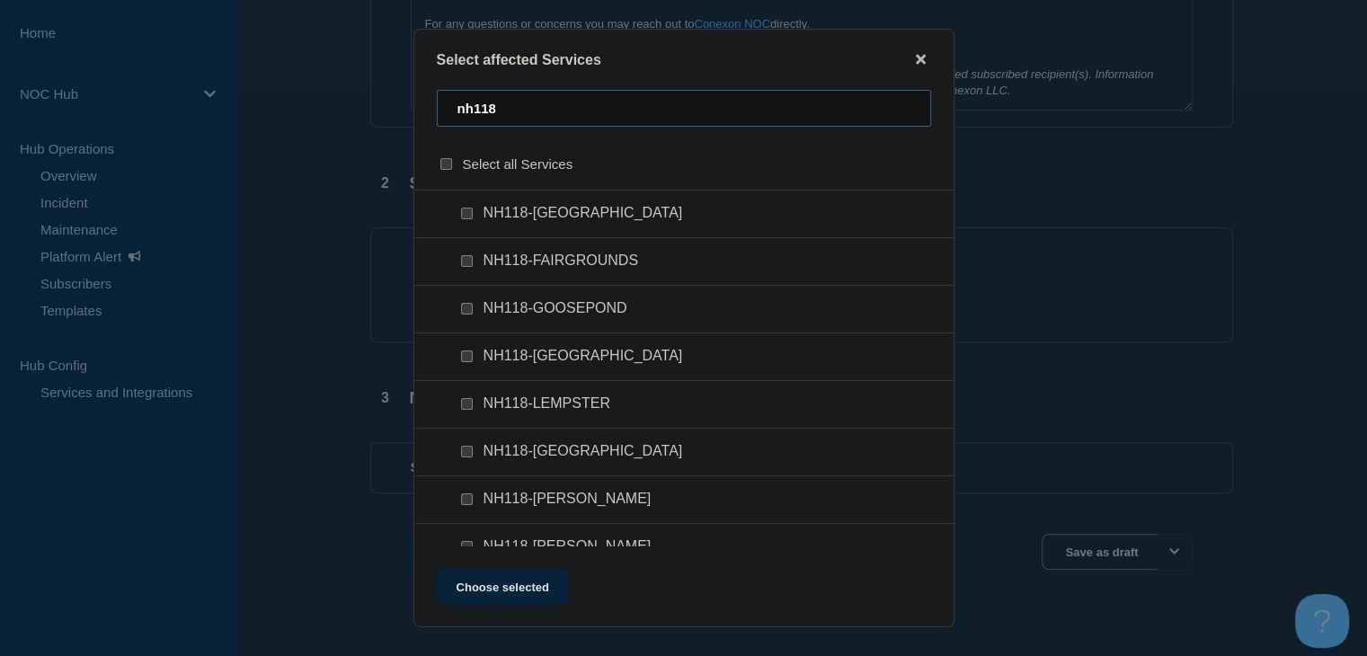
type input "nh118"
click at [463, 259] on input "NH118-FAIRGROUNDS checkbox" at bounding box center [467, 261] width 12 height 12
checkbox input "true"
click at [530, 605] on button "Choose selected" at bounding box center [503, 587] width 132 height 36
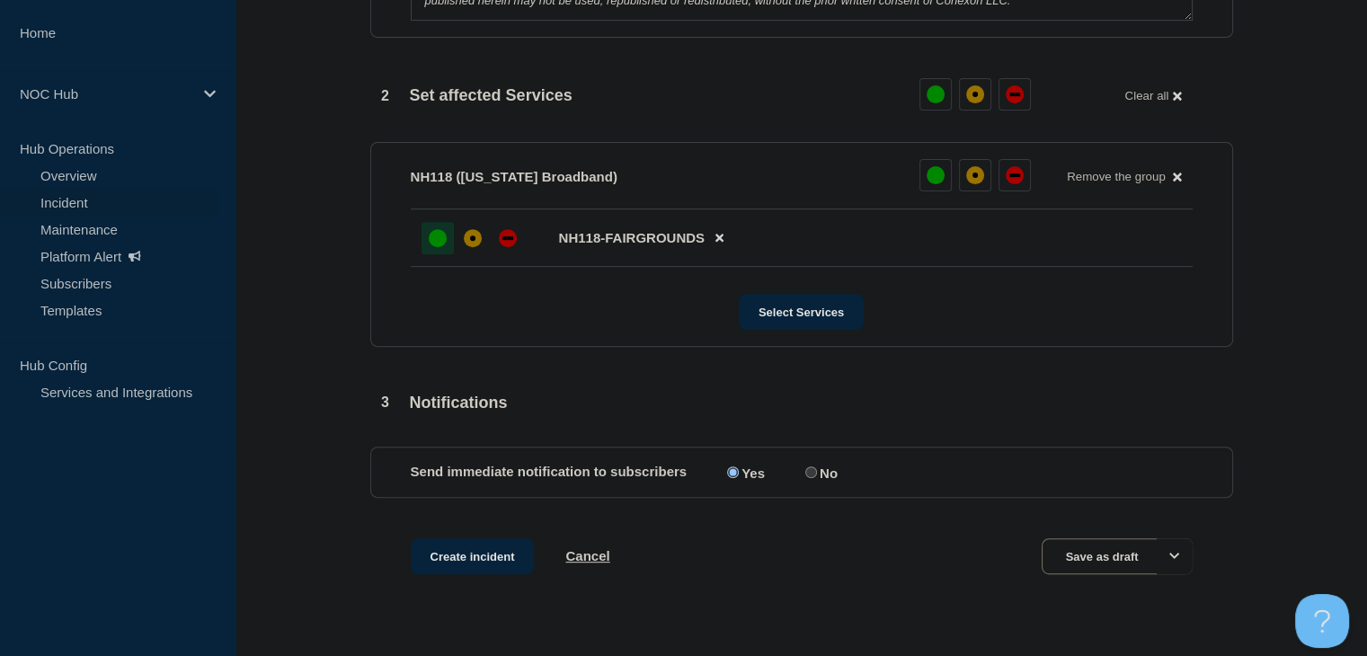
click at [433, 237] on div "up" at bounding box center [438, 238] width 18 height 18
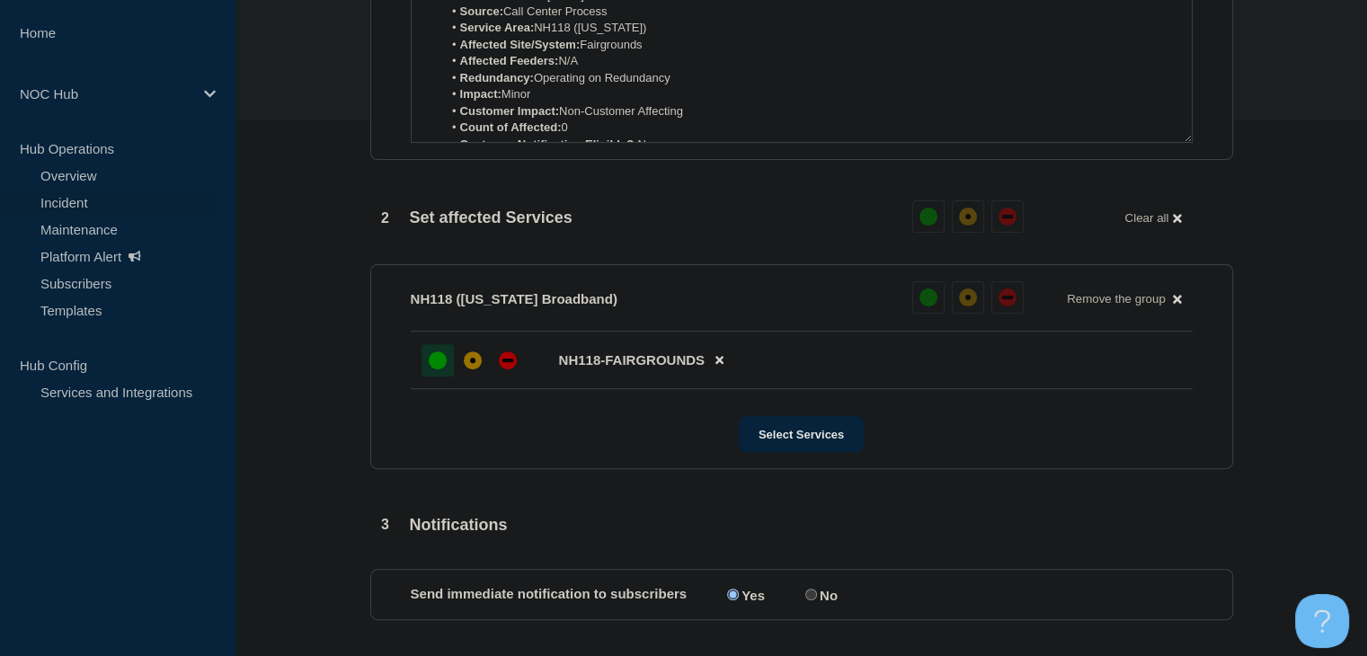
scroll to position [702, 0]
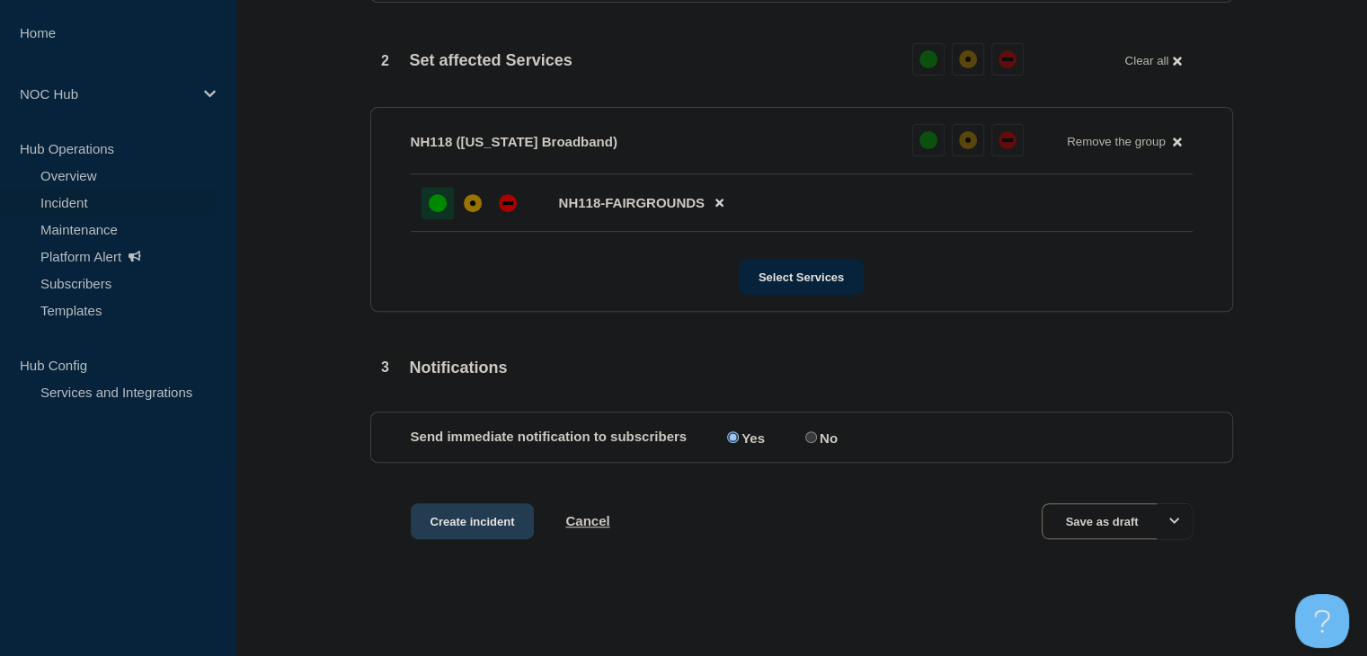
click at [469, 523] on button "Create incident" at bounding box center [473, 521] width 124 height 36
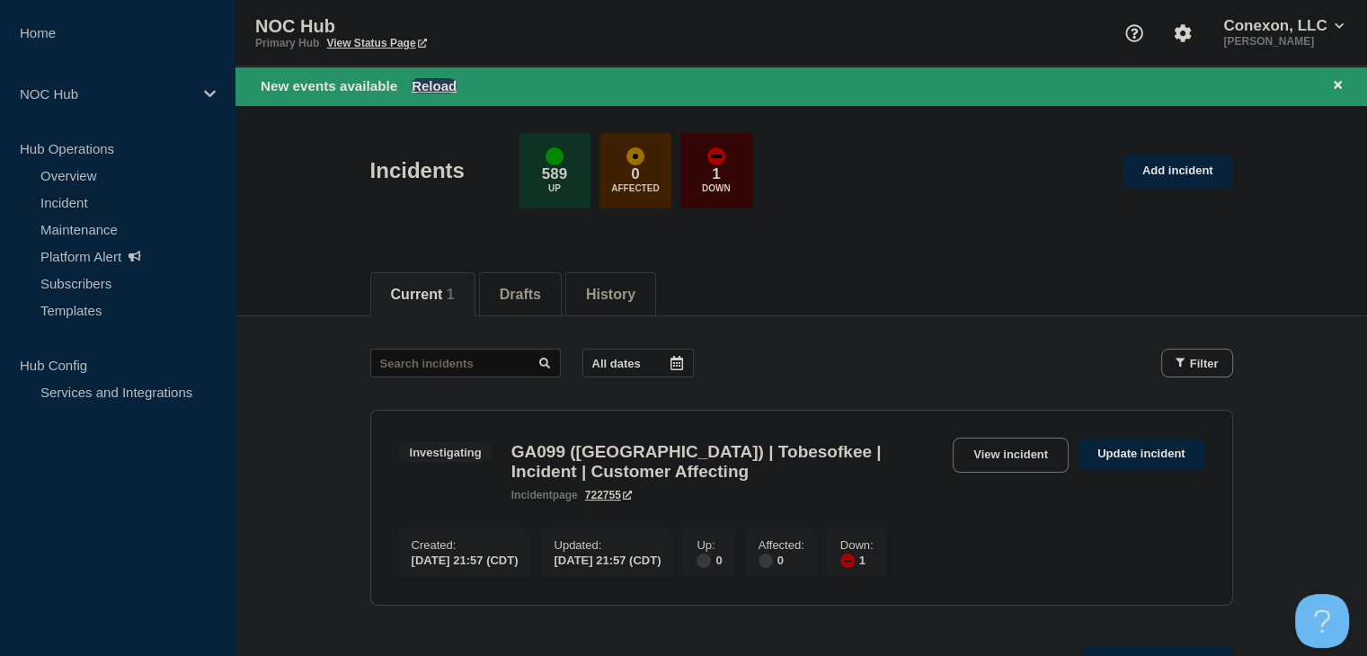
click at [428, 78] on button "Reload" at bounding box center [434, 85] width 45 height 15
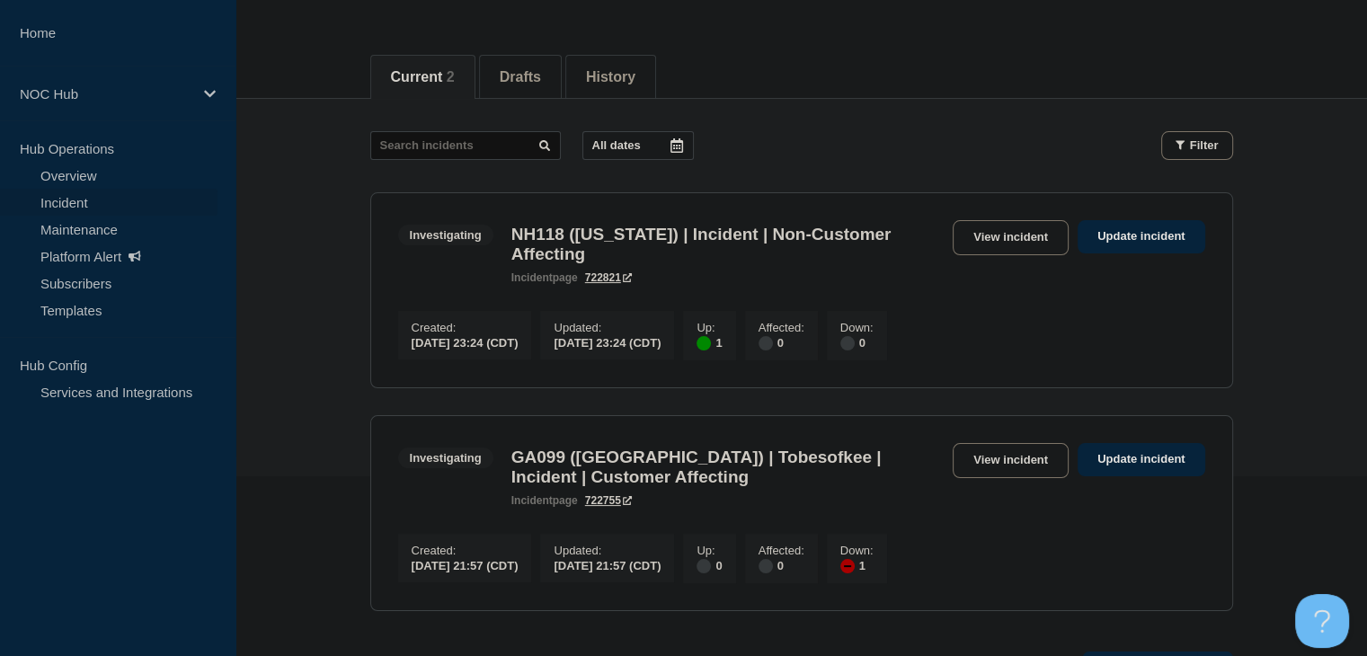
scroll to position [360, 0]
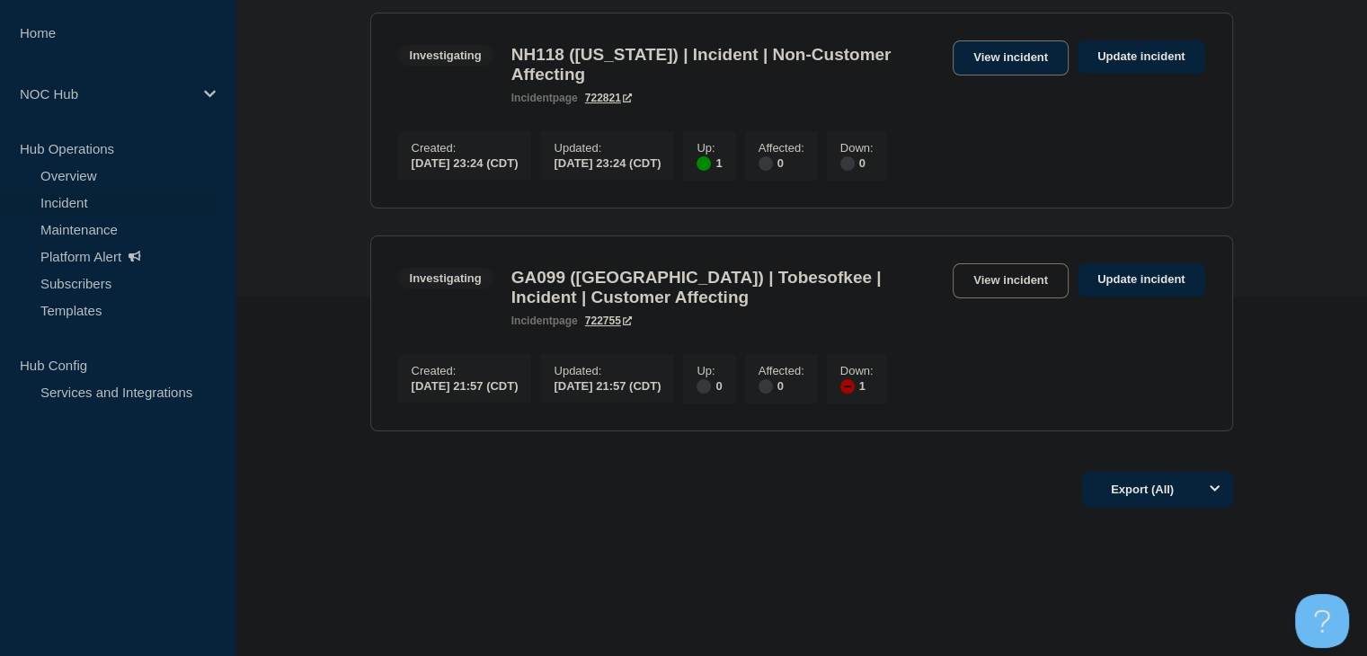
click at [987, 68] on link "View incident" at bounding box center [1011, 57] width 116 height 35
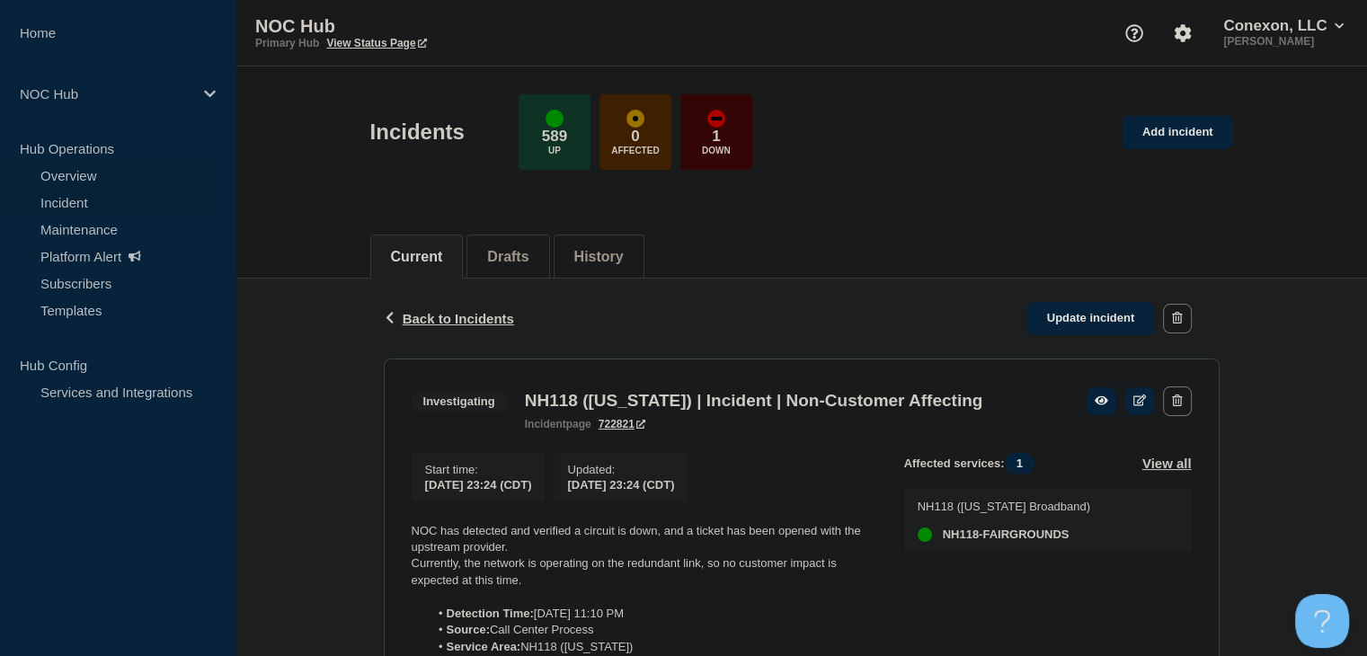
click at [75, 181] on link "Overview" at bounding box center [109, 175] width 218 height 27
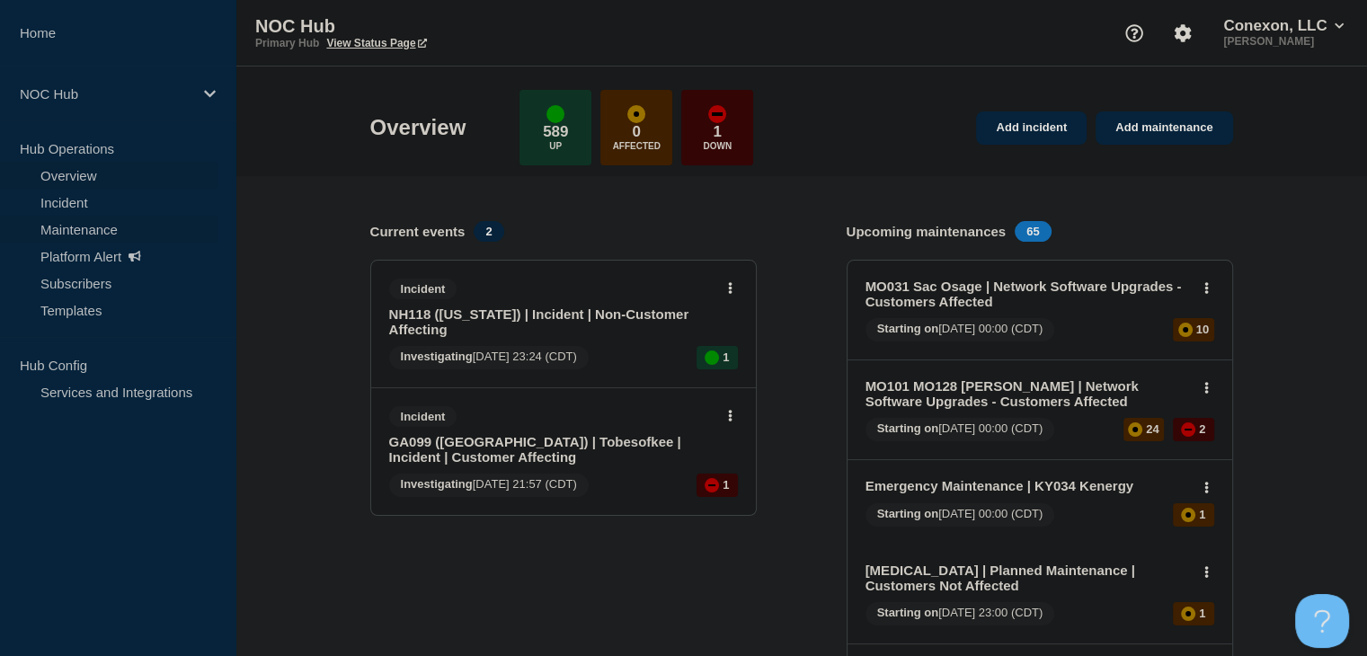
click at [126, 224] on link "Maintenance" at bounding box center [109, 229] width 218 height 27
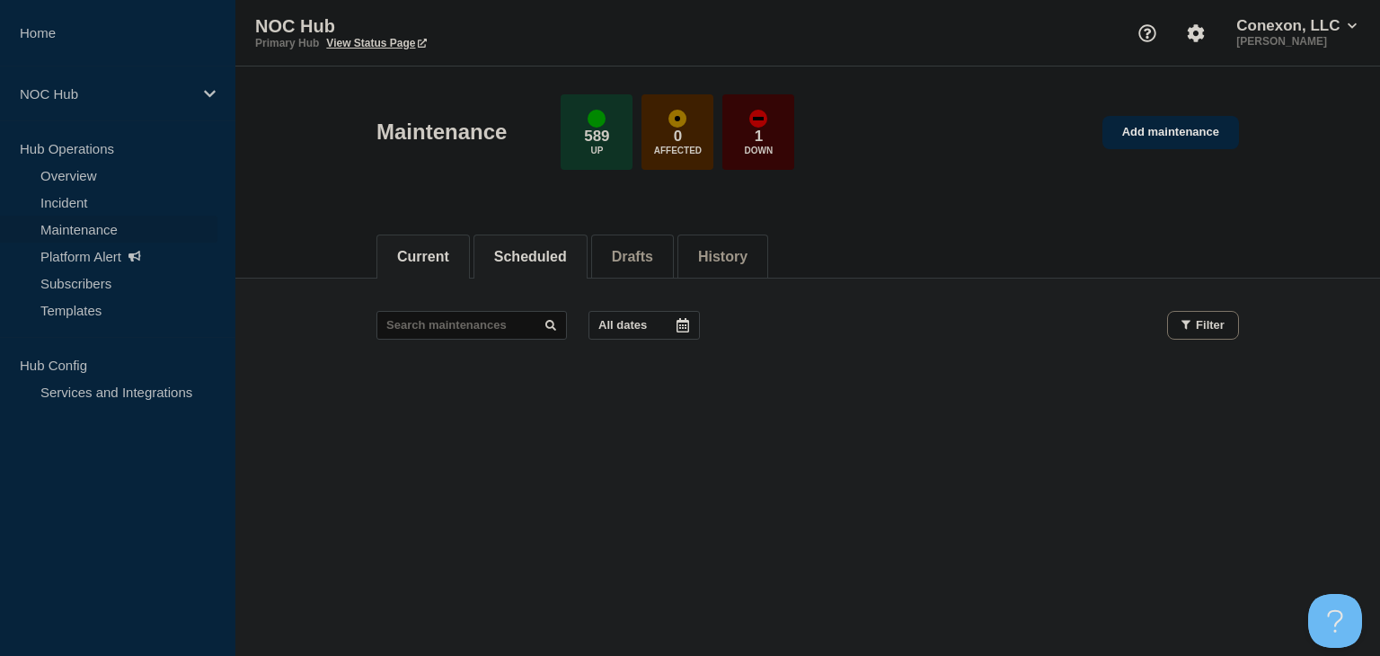
click at [525, 253] on button "Scheduled" at bounding box center [530, 257] width 73 height 16
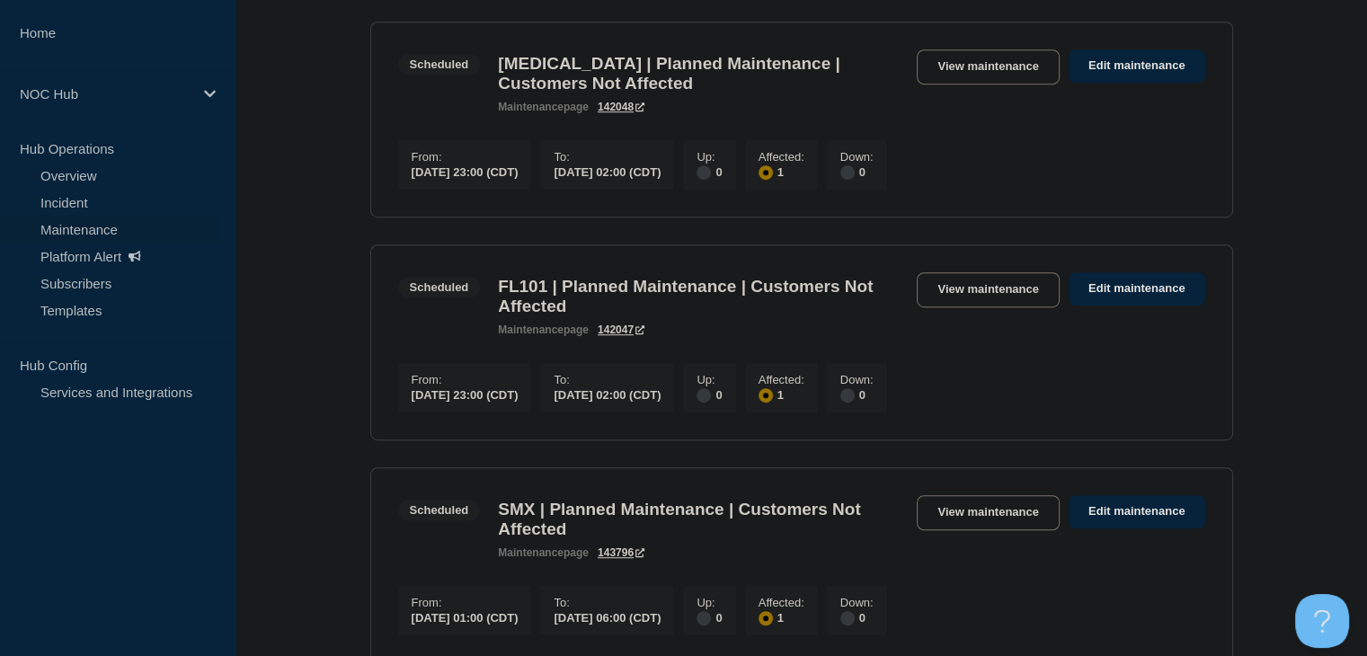
scroll to position [989, 0]
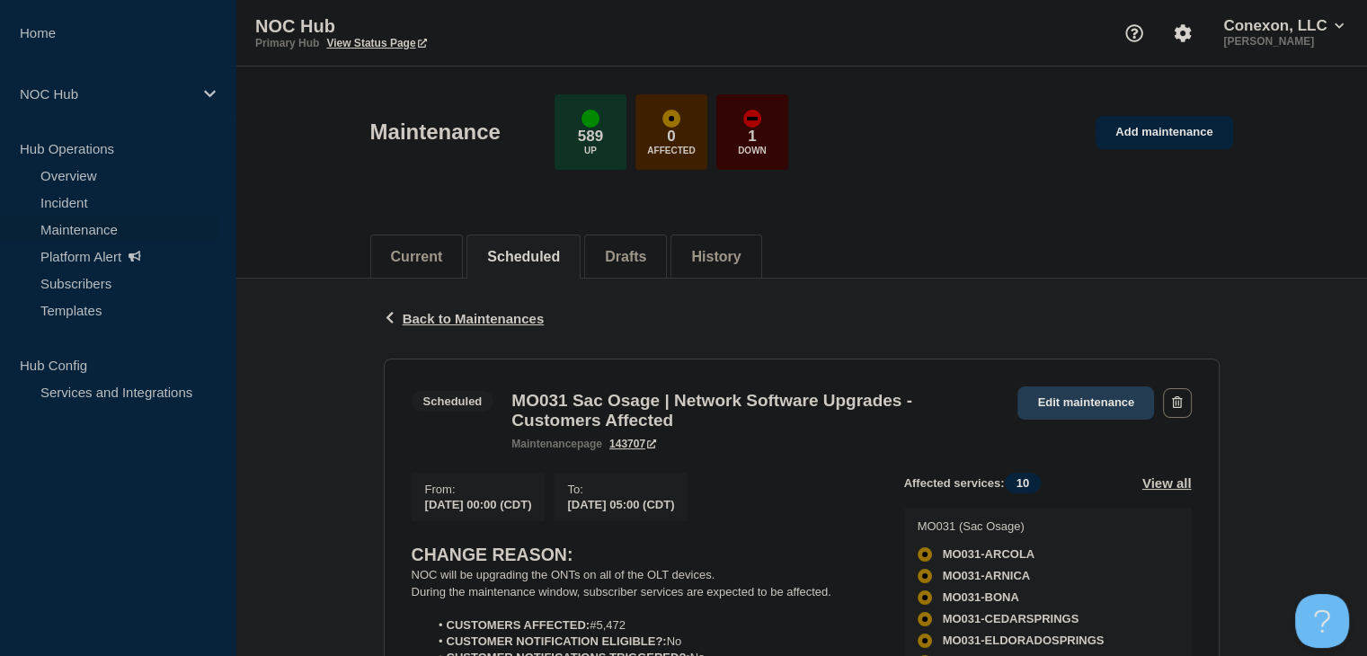
click at [1070, 394] on link "Edit maintenance" at bounding box center [1085, 402] width 137 height 33
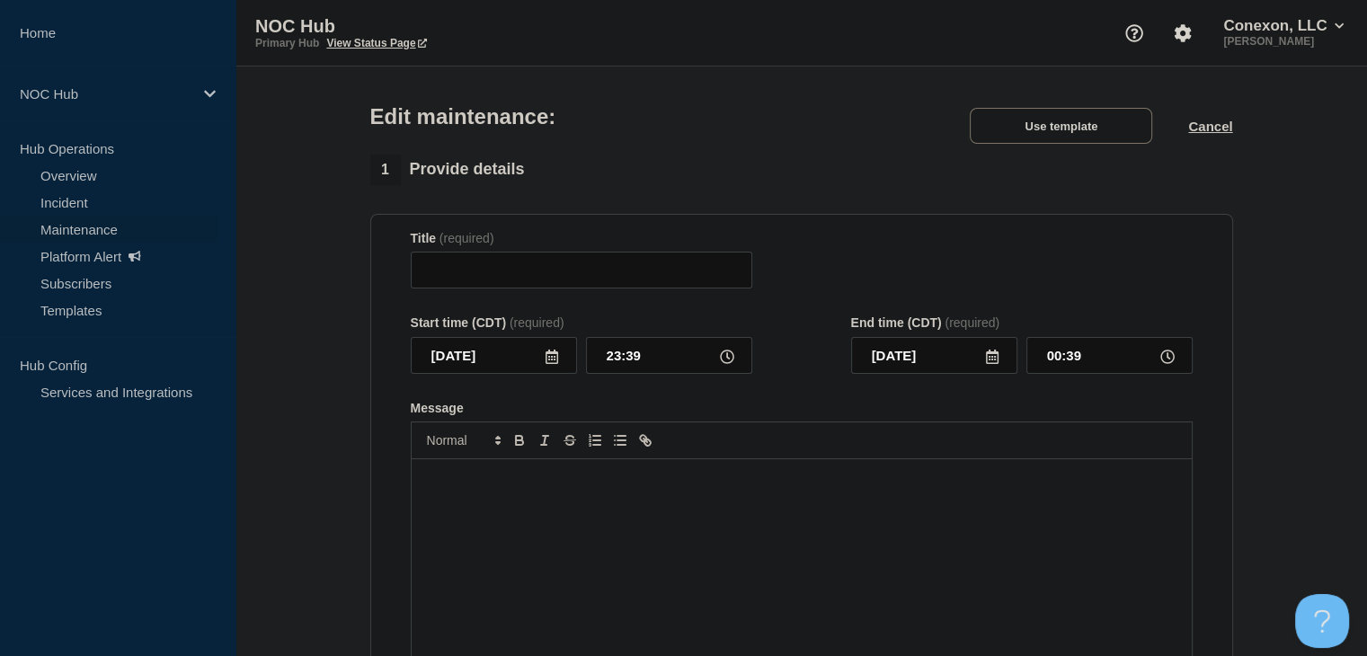
type input "MO031 Sac Osage | Network Software Upgrades - Customers Affected"
type input "[DATE]"
type input "00:00"
type input "05:00"
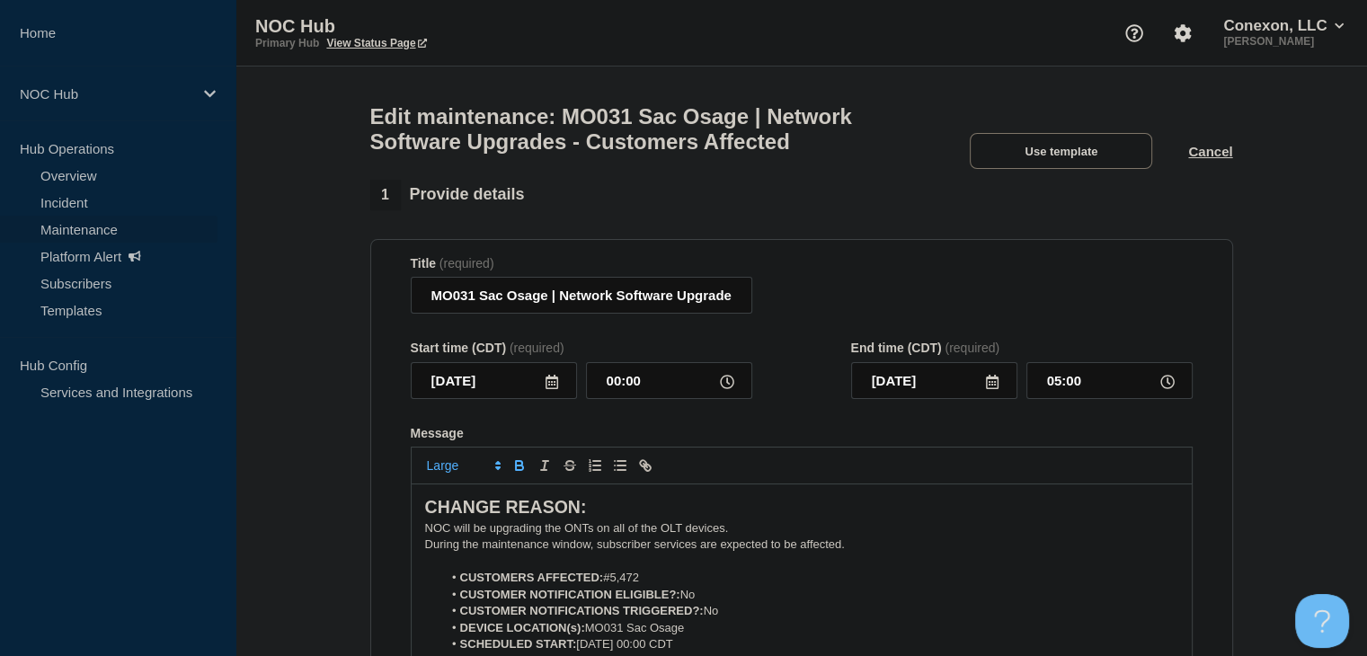
click at [557, 389] on icon at bounding box center [552, 382] width 13 height 14
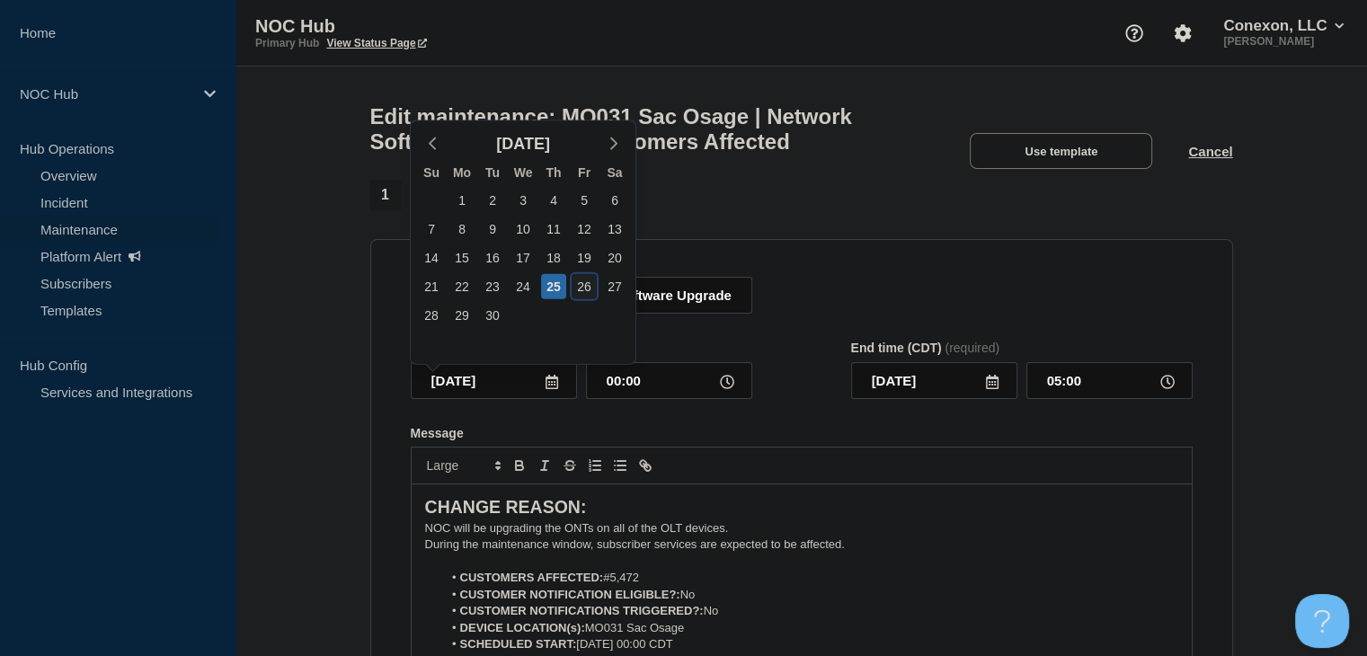
click at [586, 287] on div "26" at bounding box center [584, 286] width 25 height 25
type input "[DATE]"
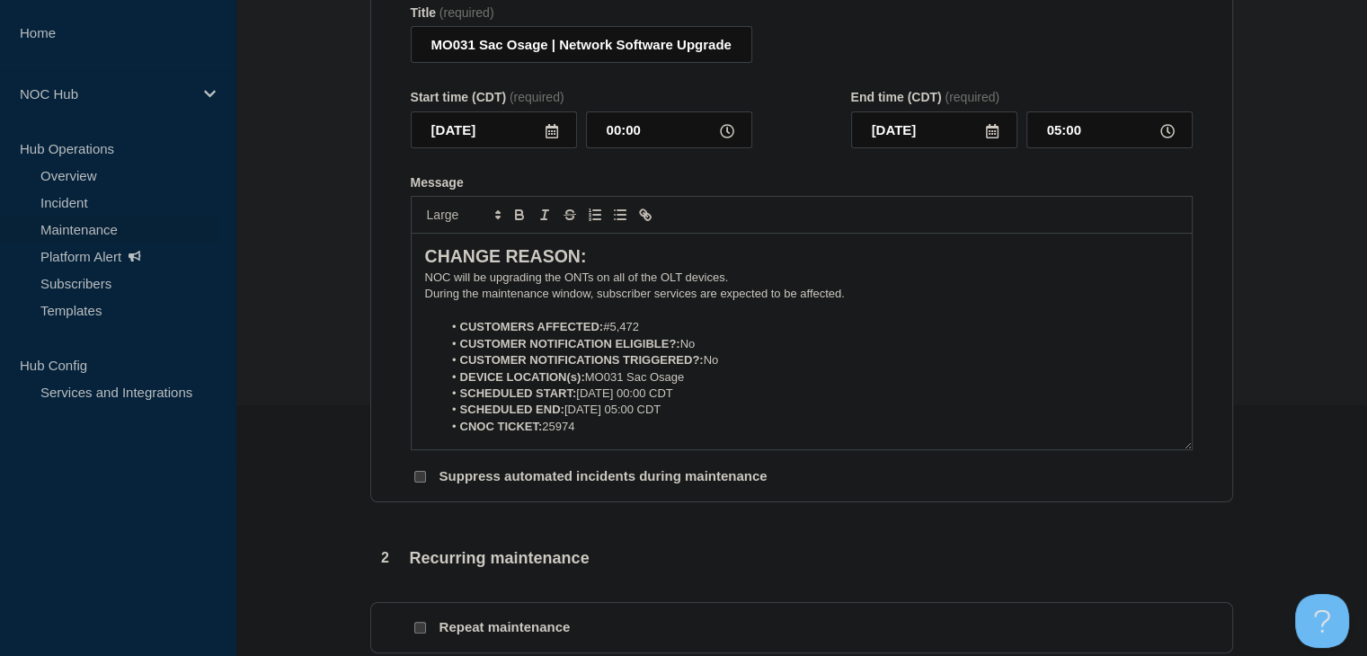
scroll to position [270, 0]
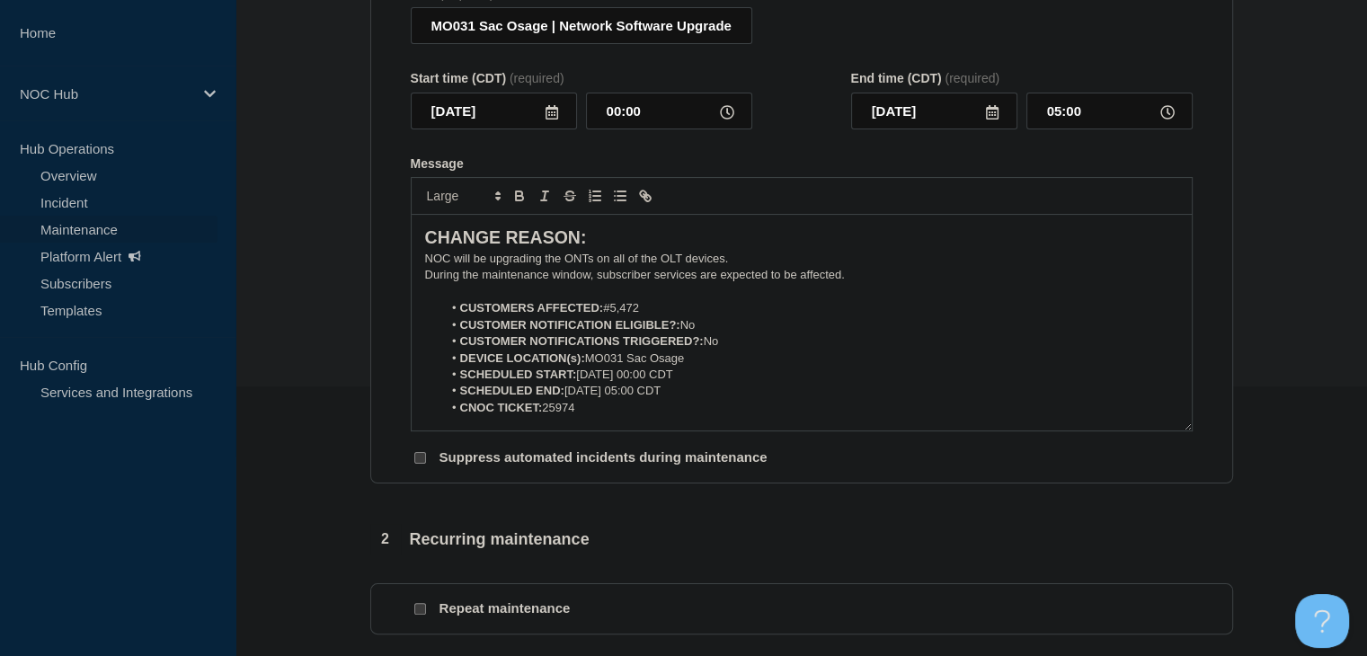
click at [556, 120] on icon at bounding box center [552, 112] width 13 height 14
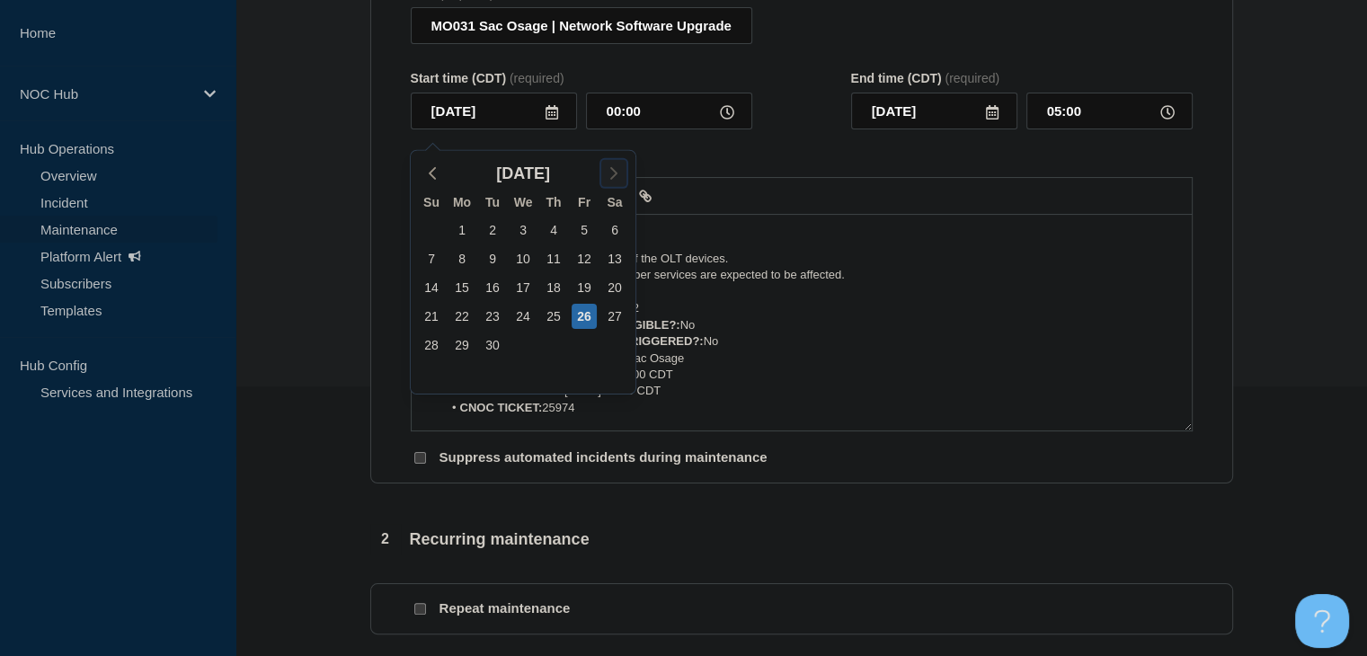
click at [607, 178] on icon "button" at bounding box center [614, 174] width 22 height 22
click at [525, 220] on div "1" at bounding box center [522, 230] width 25 height 25
type input "[DATE]"
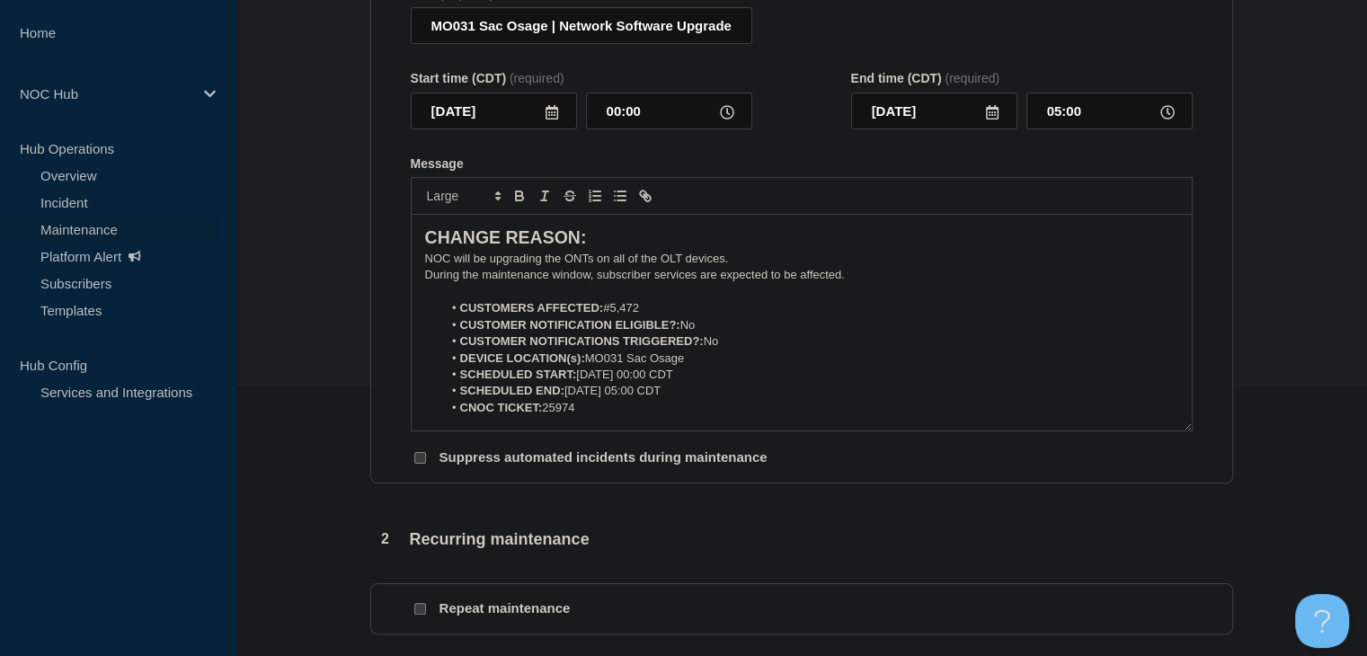
click at [590, 383] on li "SCHEDULED START: [DATE] 00:00 CDT" at bounding box center [810, 375] width 736 height 16
click at [586, 381] on strong "SCHEDULED START: 10" at bounding box center [526, 374] width 133 height 13
drag, startPoint x: 593, startPoint y: 387, endPoint x: 579, endPoint y: 389, distance: 14.5
click at [579, 383] on li "SCHEDULED START: [DATE] 00:00 CDT" at bounding box center [810, 375] width 736 height 16
click at [522, 200] on icon "Toggle bold text" at bounding box center [519, 198] width 7 height 4
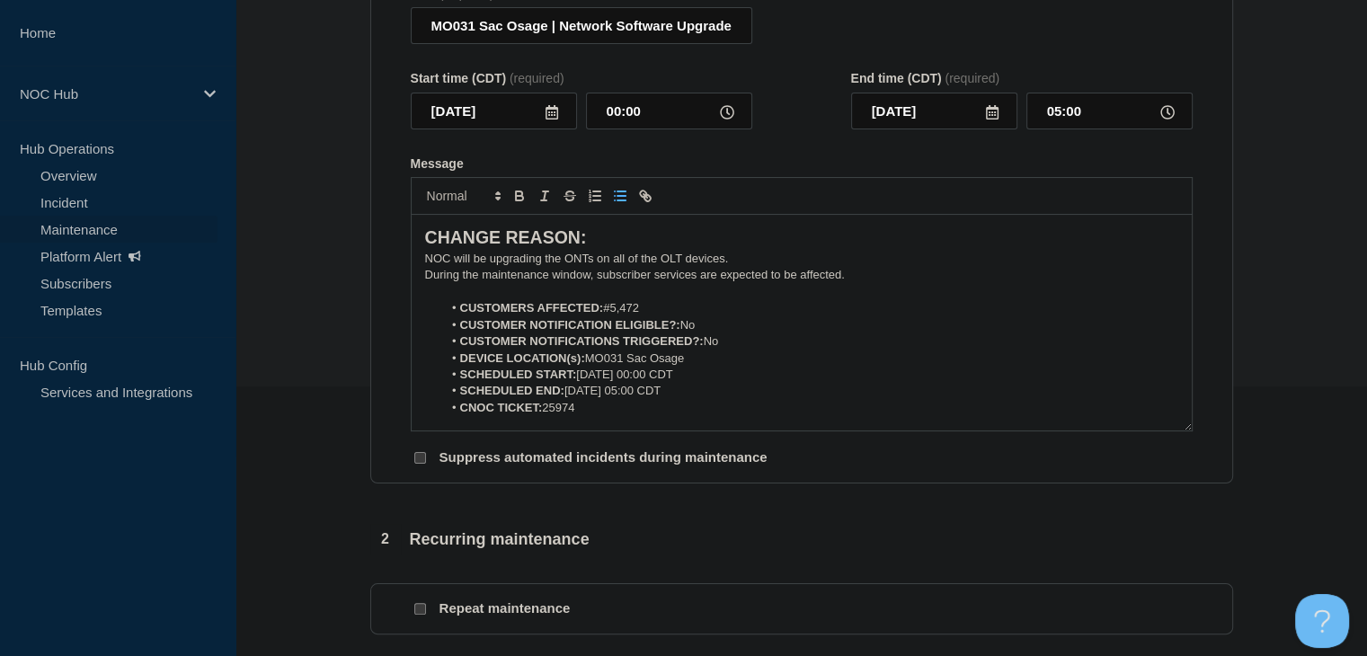
click at [578, 399] on li "SCHEDULED END: 09-25-2025, 05:00 CDT" at bounding box center [810, 391] width 736 height 16
drag, startPoint x: 581, startPoint y: 405, endPoint x: 568, endPoint y: 406, distance: 13.5
click at [568, 399] on li "SCHEDULED END: 10 -25-2025, 05:00 CDT" at bounding box center [810, 391] width 736 height 16
click at [516, 200] on icon "Toggle bold text" at bounding box center [519, 198] width 7 height 4
click at [596, 399] on li "SCHEDULED END: 10-25-2025, 05:00 CDT" at bounding box center [810, 391] width 736 height 16
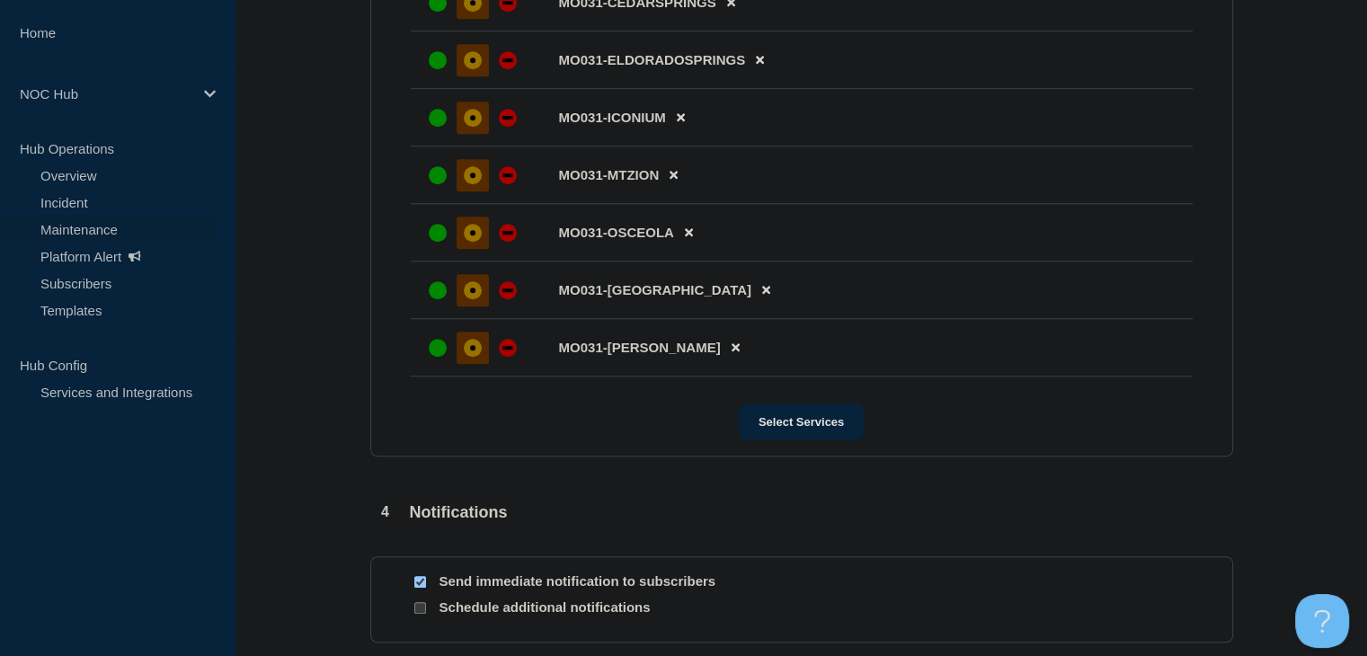
scroll to position [1475, 0]
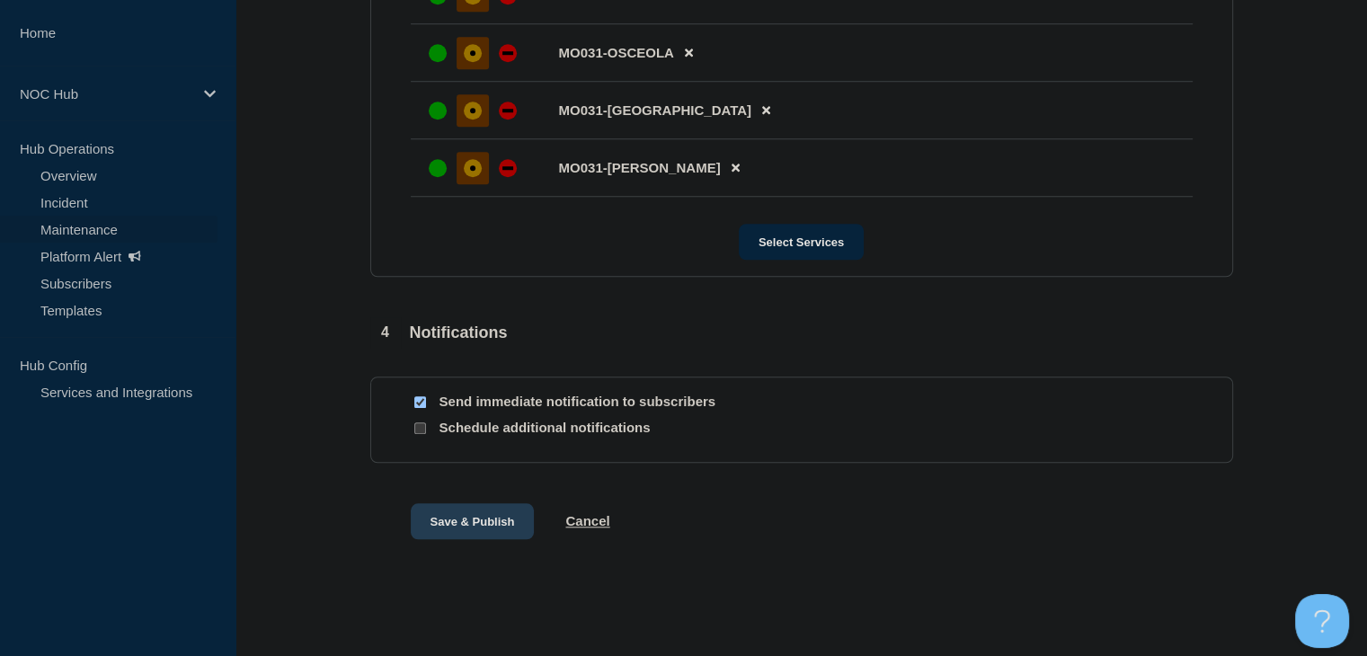
click at [457, 521] on button "Save & Publish" at bounding box center [473, 521] width 124 height 36
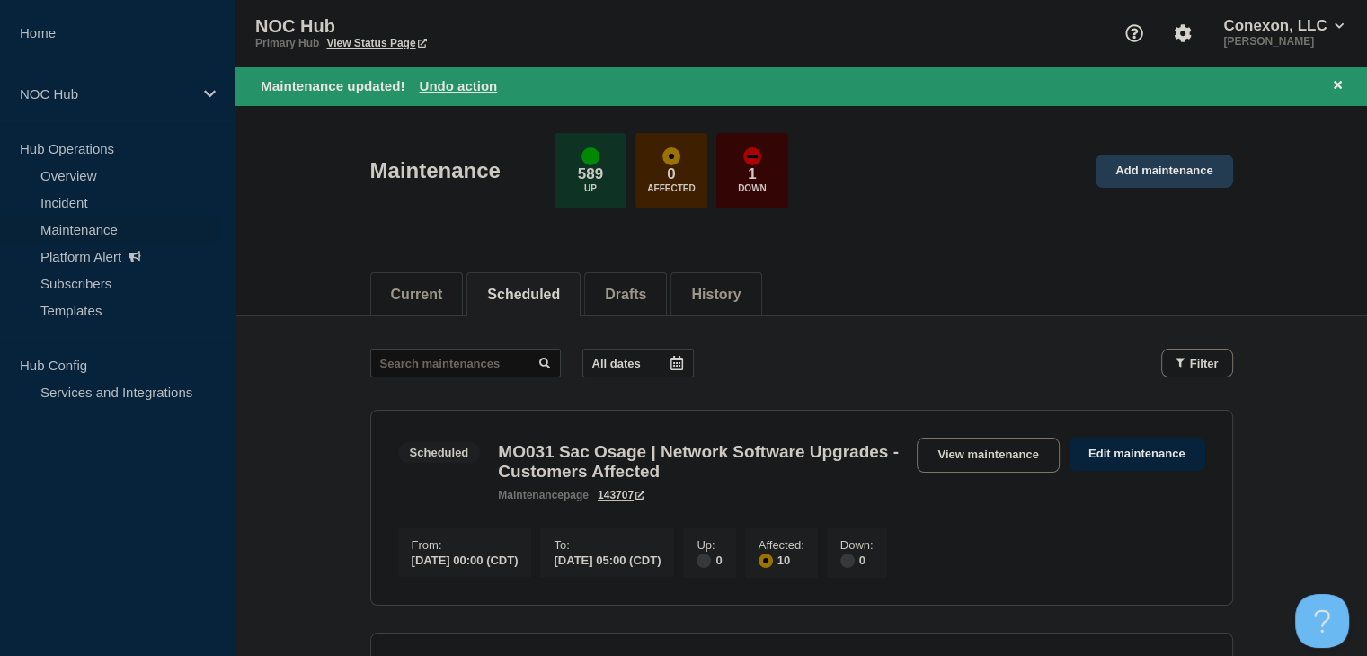
drag, startPoint x: 1338, startPoint y: 75, endPoint x: 1096, endPoint y: 162, distance: 256.7
click at [1338, 75] on button at bounding box center [1338, 85] width 22 height 21
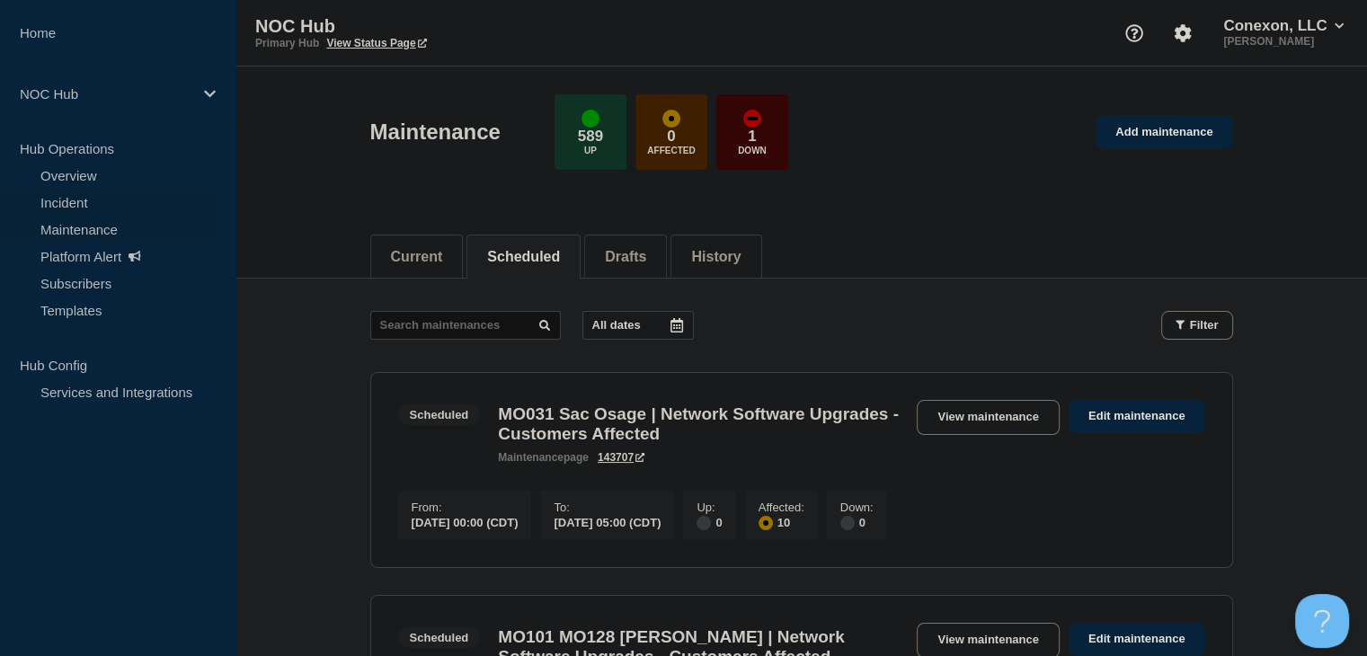
click at [94, 209] on link "Incident" at bounding box center [109, 202] width 218 height 27
